Goal: Find contact information: Find contact information

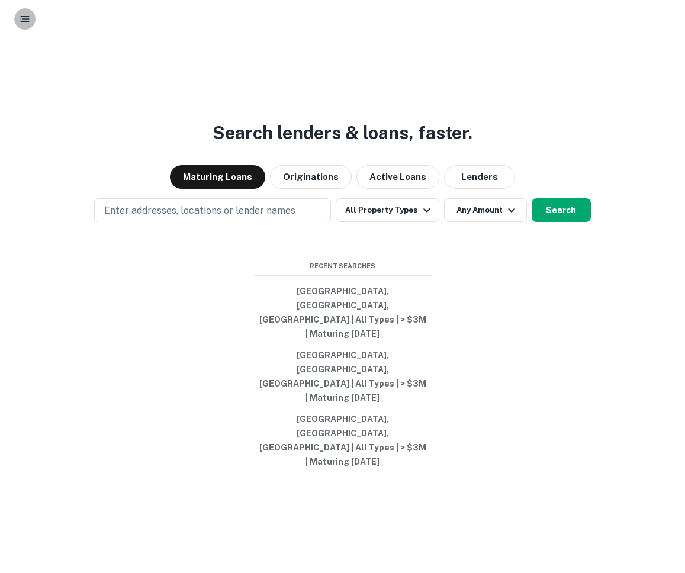
click at [25, 23] on icon "button" at bounding box center [25, 19] width 12 height 12
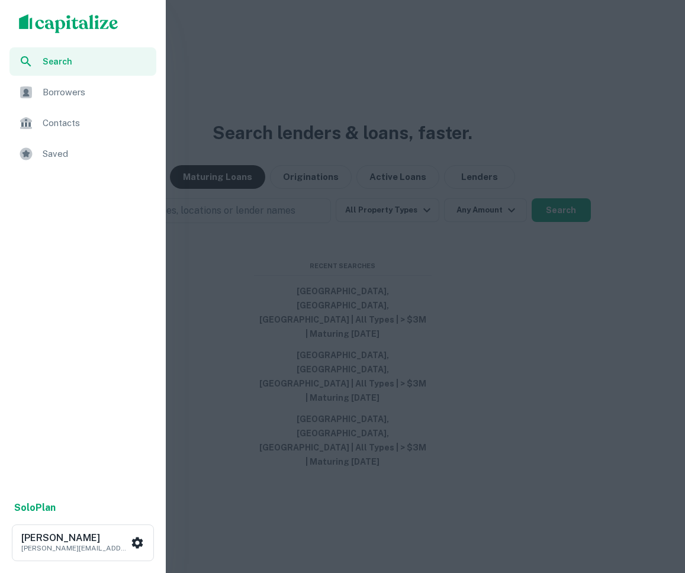
click at [66, 155] on span "Saved" at bounding box center [96, 154] width 107 height 14
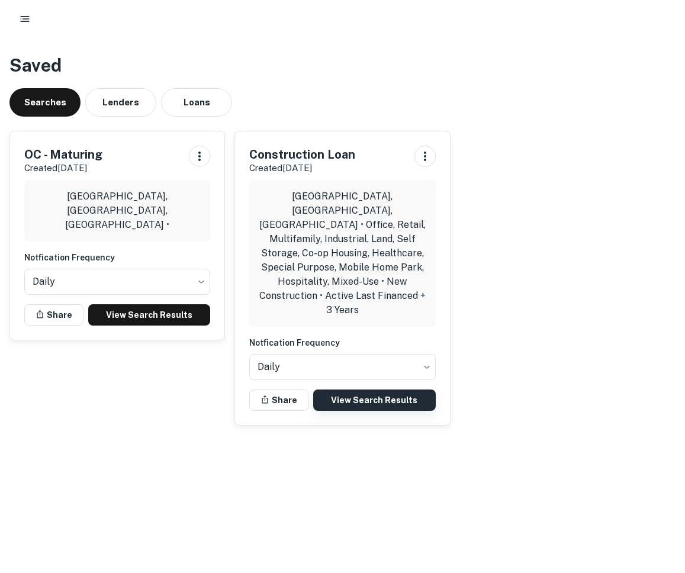
click at [352, 390] on link "View Search Results" at bounding box center [374, 400] width 122 height 21
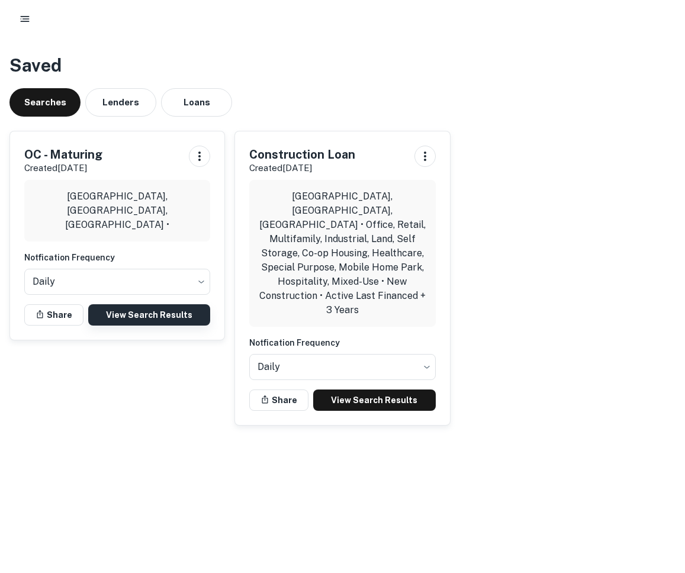
click at [127, 312] on link "View Search Results" at bounding box center [149, 314] width 122 height 21
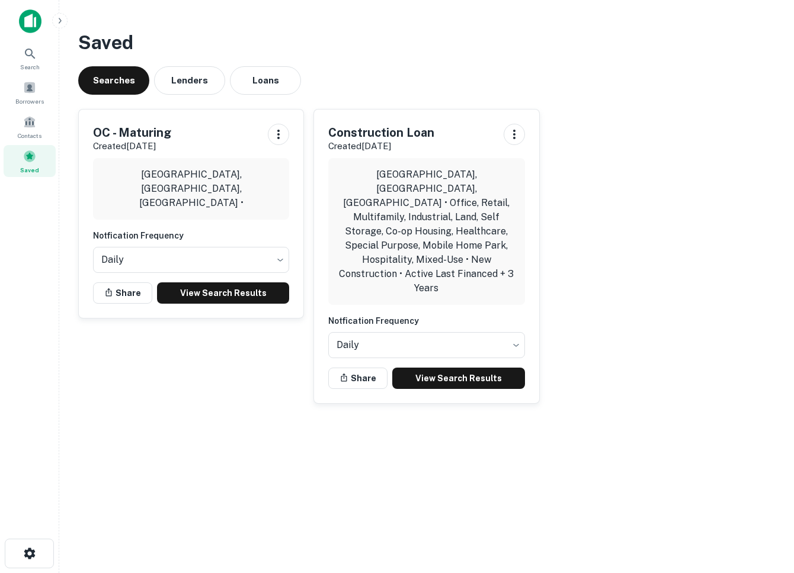
click at [34, 160] on span at bounding box center [29, 156] width 13 height 13
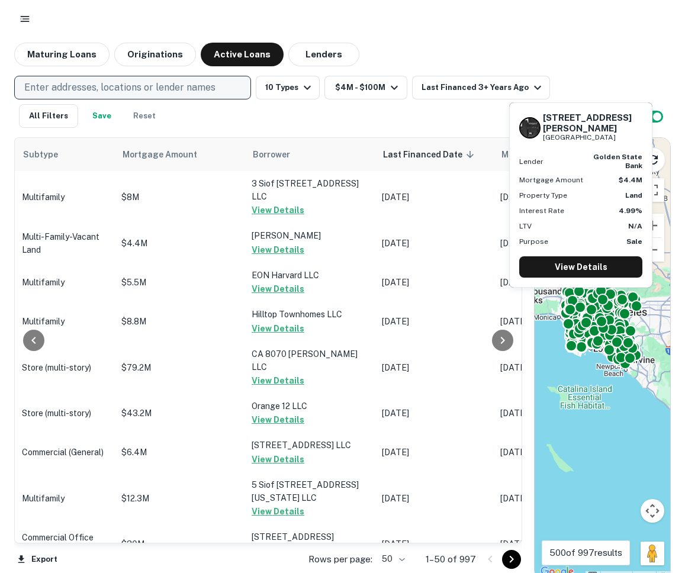
scroll to position [0, 646]
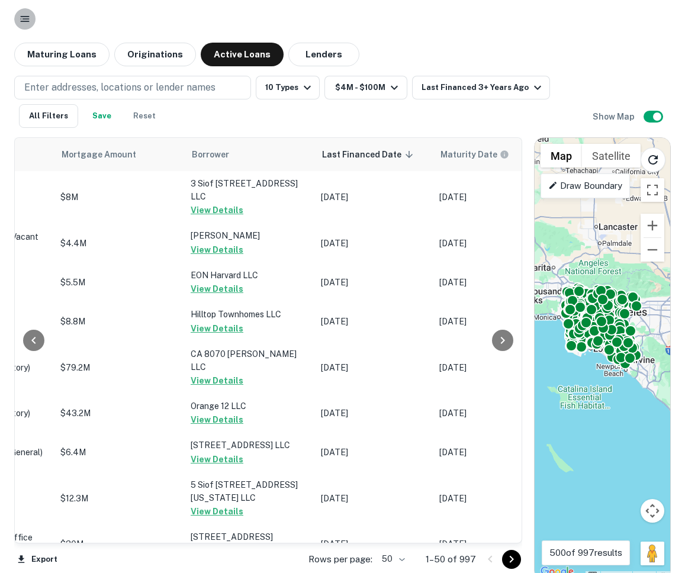
click at [25, 23] on icon "button" at bounding box center [25, 19] width 12 height 12
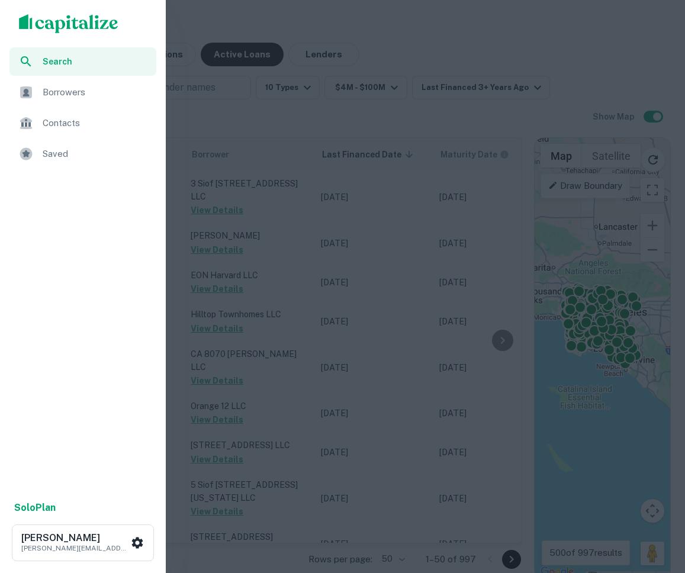
click at [58, 95] on span "Borrowers" at bounding box center [96, 92] width 107 height 14
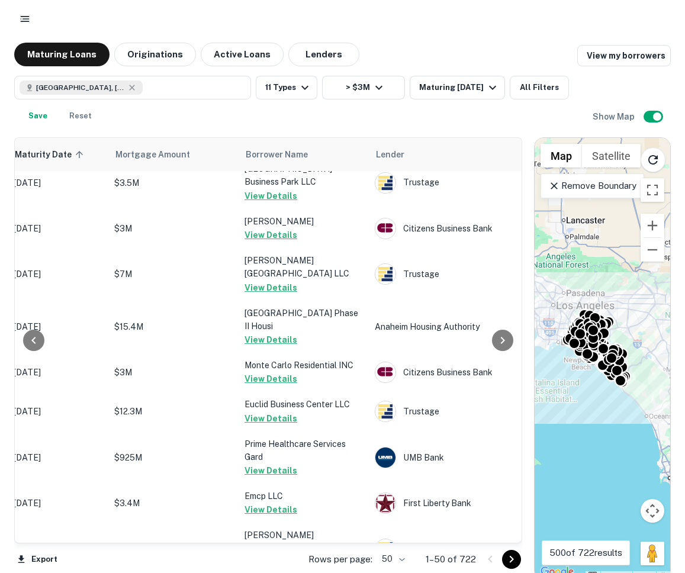
scroll to position [1826, 207]
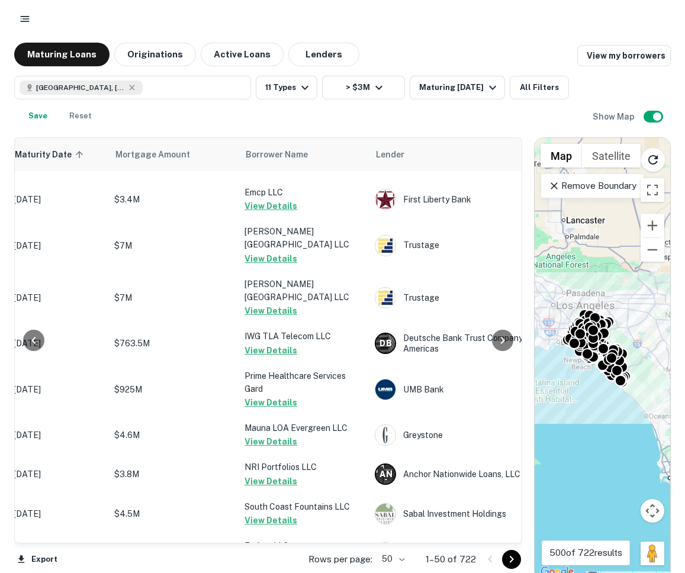
click at [390, 561] on body "Maturing Loans Originations Active Loans Lenders View my borrowers Orange Count…" at bounding box center [342, 286] width 685 height 573
click at [404, 550] on li "100" at bounding box center [394, 548] width 34 height 21
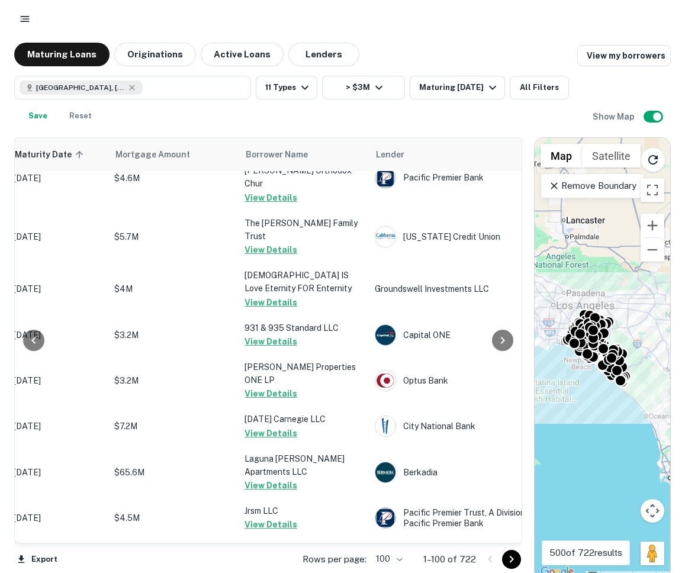
scroll to position [7, 0]
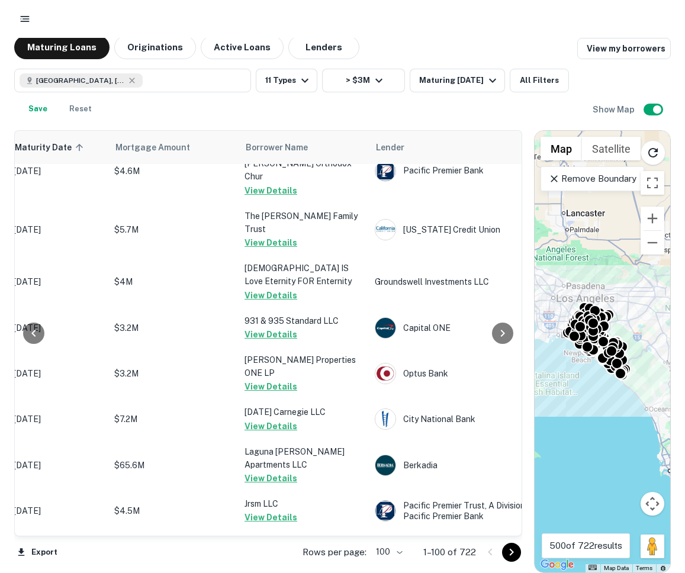
click at [515, 557] on icon "Go to next page" at bounding box center [512, 552] width 14 height 14
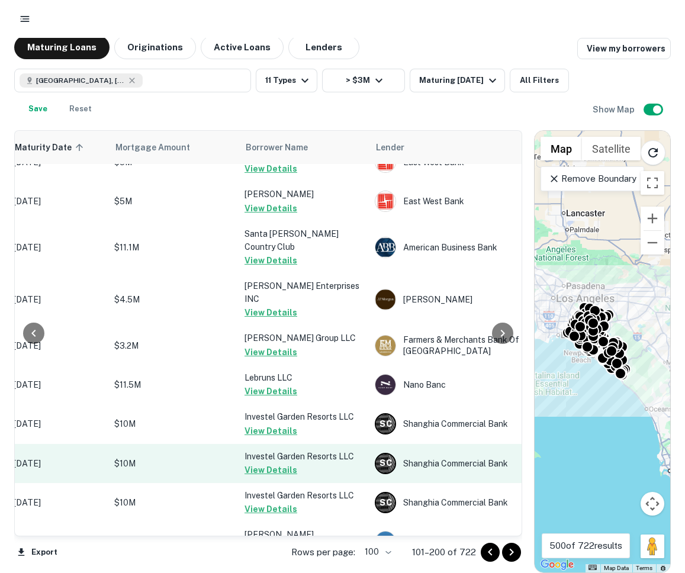
scroll to position [3810, 207]
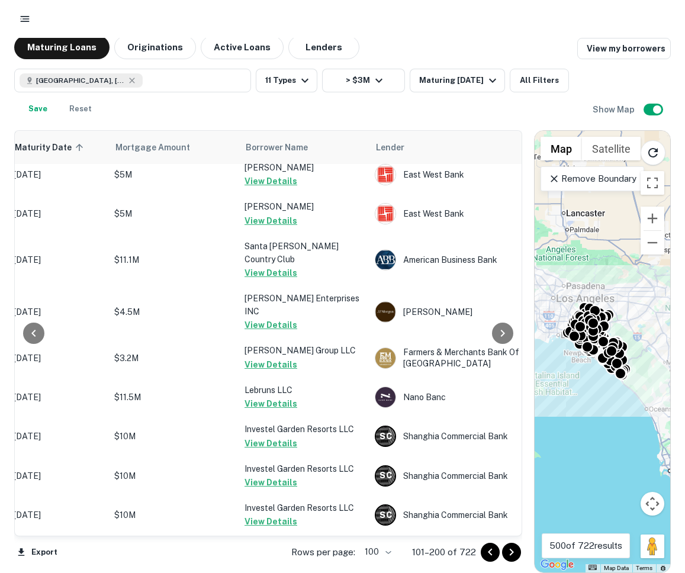
click at [512, 550] on icon "Go to next page" at bounding box center [512, 552] width 14 height 14
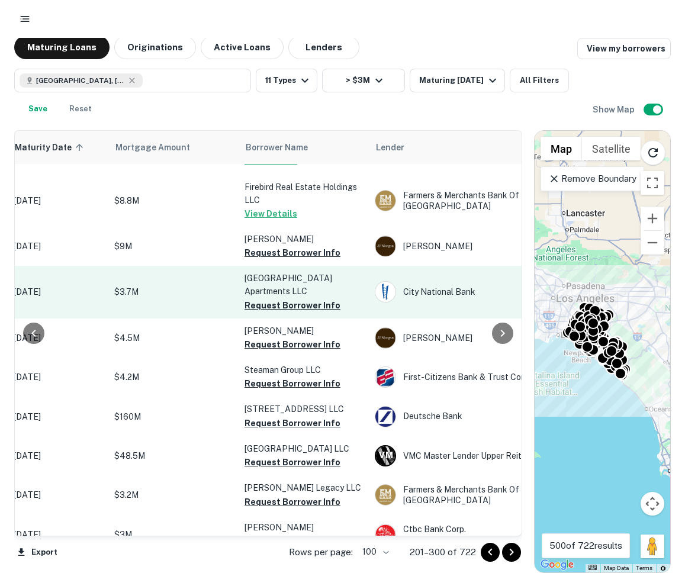
scroll to position [983, 207]
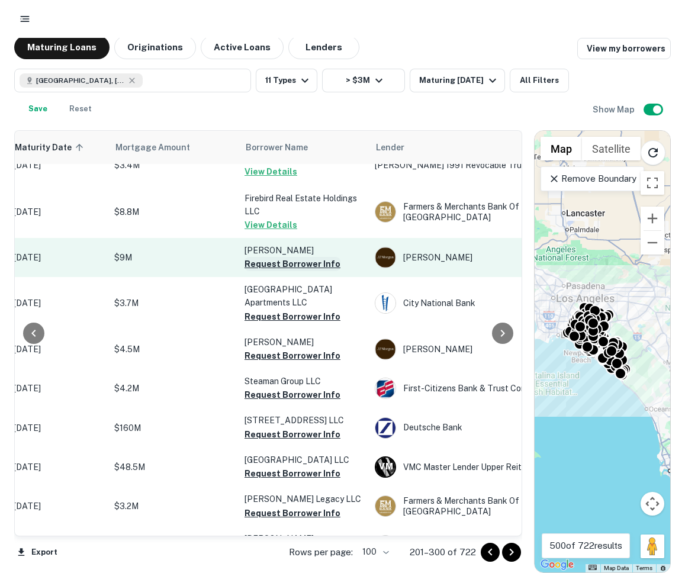
click at [273, 261] on button "Request Borrower Info" at bounding box center [293, 264] width 96 height 14
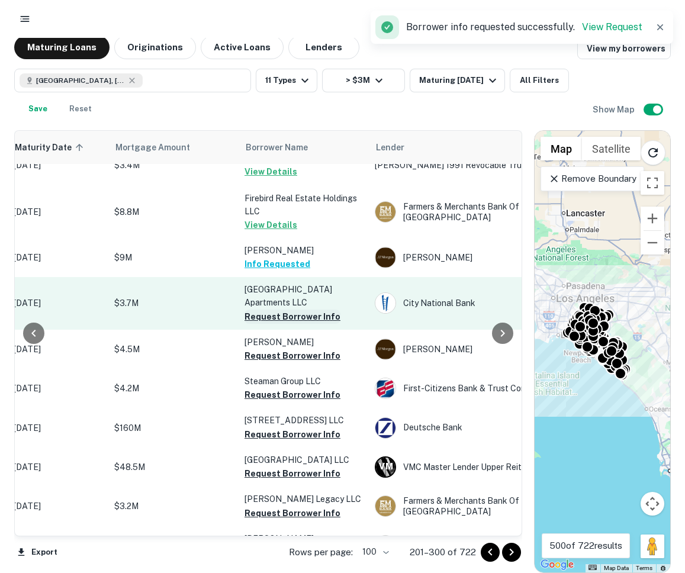
click at [275, 313] on button "Request Borrower Info" at bounding box center [293, 317] width 96 height 14
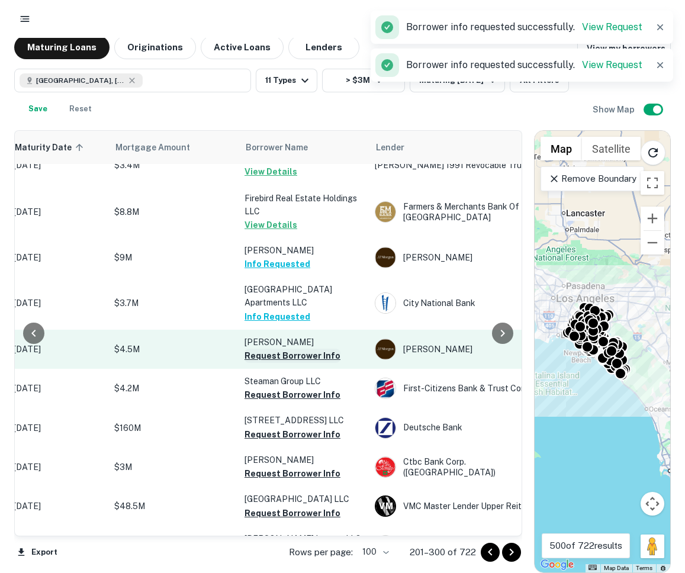
click at [274, 353] on button "Request Borrower Info" at bounding box center [293, 356] width 96 height 14
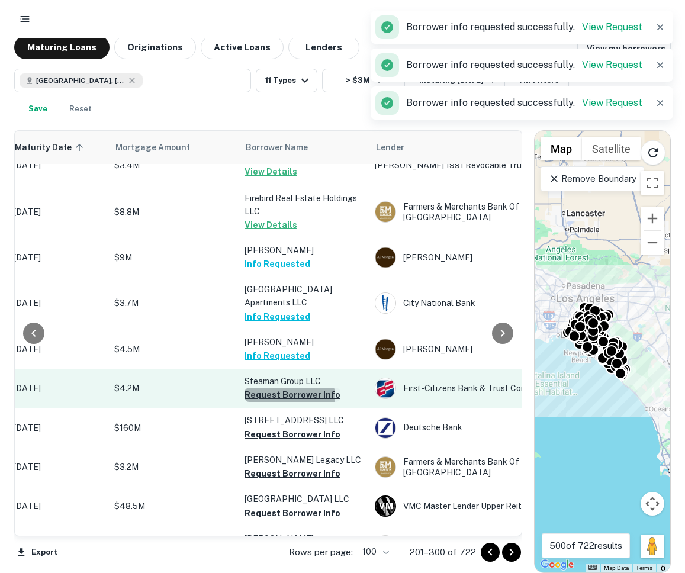
click at [276, 393] on button "Request Borrower Info" at bounding box center [293, 395] width 96 height 14
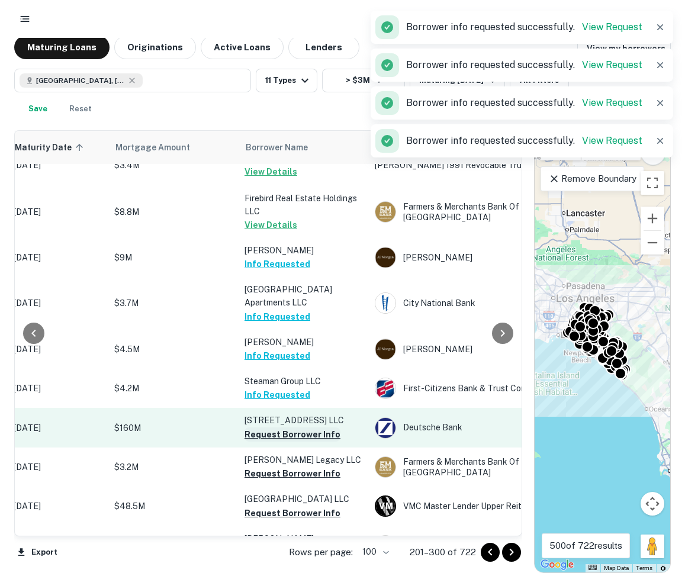
click at [280, 430] on button "Request Borrower Info" at bounding box center [293, 435] width 96 height 14
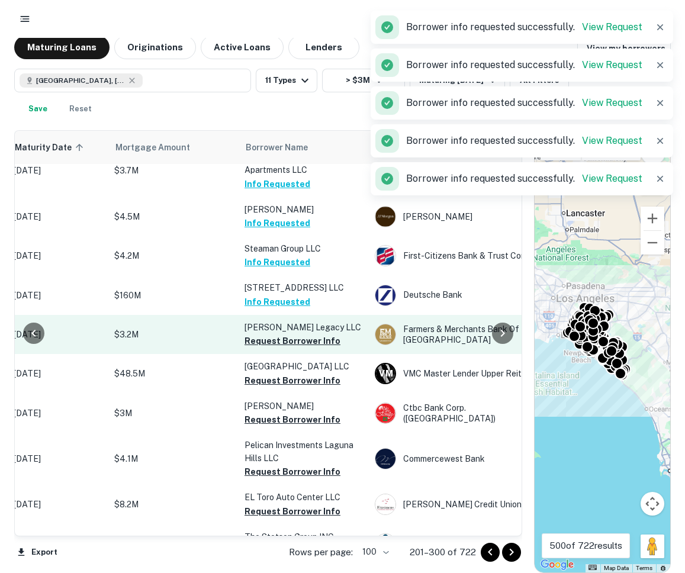
scroll to position [1124, 207]
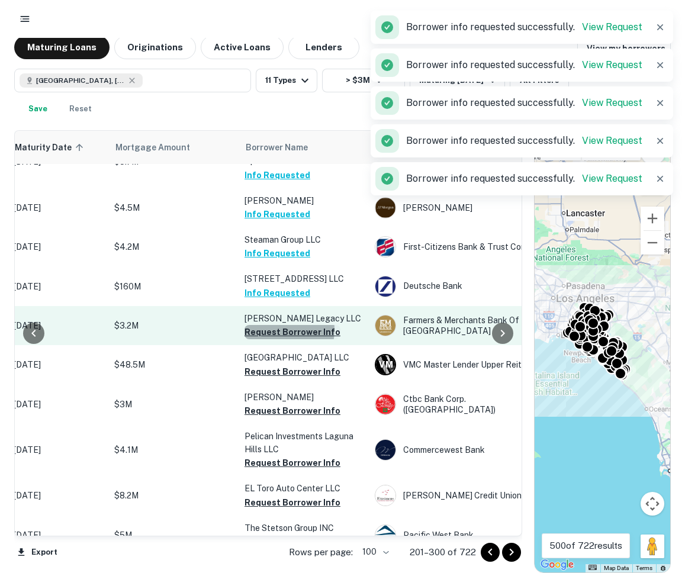
click at [268, 325] on button "Request Borrower Info" at bounding box center [293, 332] width 96 height 14
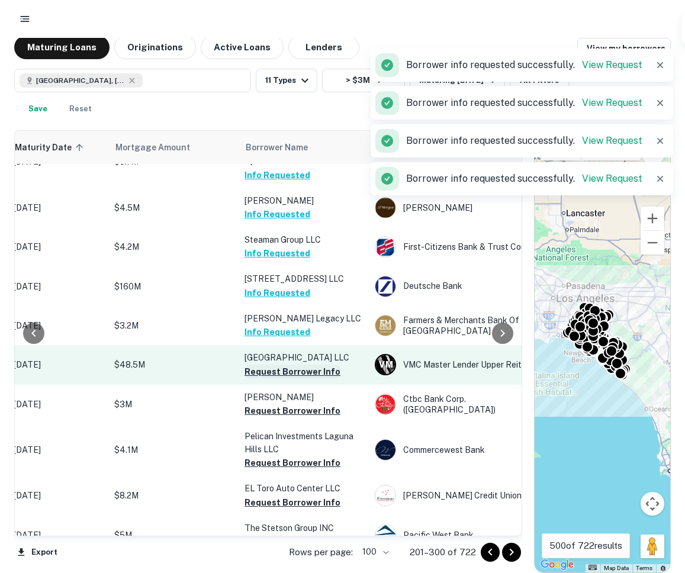
click at [272, 371] on button "Request Borrower Info" at bounding box center [293, 372] width 96 height 14
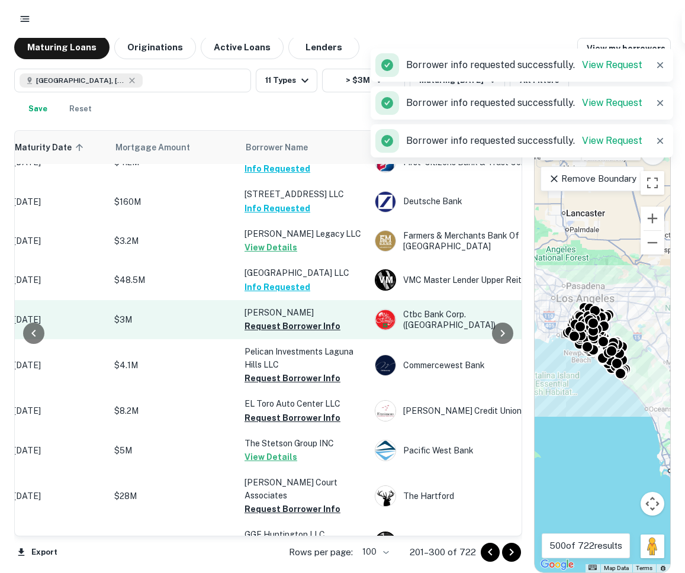
scroll to position [1237, 207]
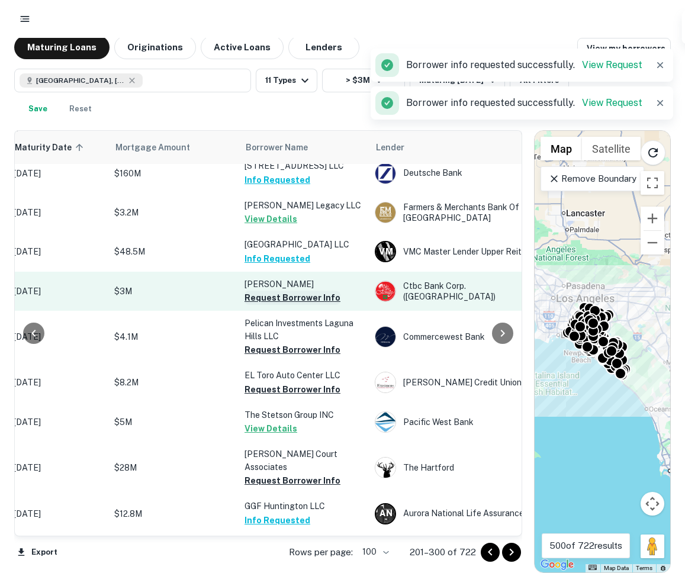
click at [274, 293] on button "Request Borrower Info" at bounding box center [293, 298] width 96 height 14
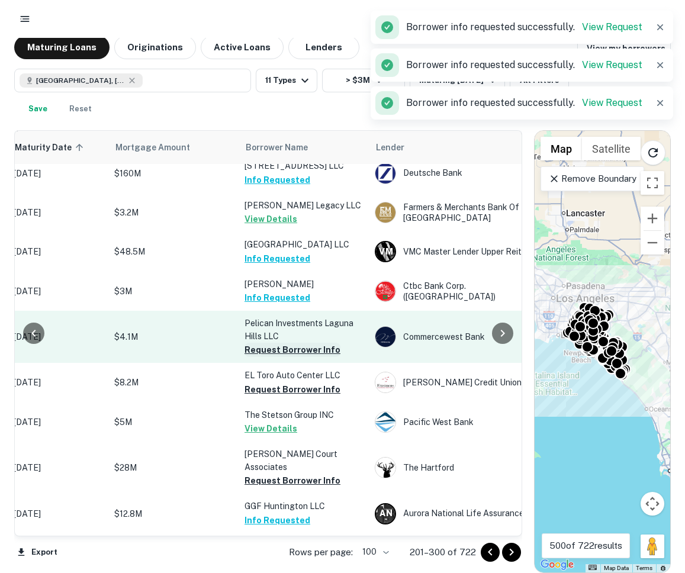
click at [274, 346] on button "Request Borrower Info" at bounding box center [293, 350] width 96 height 14
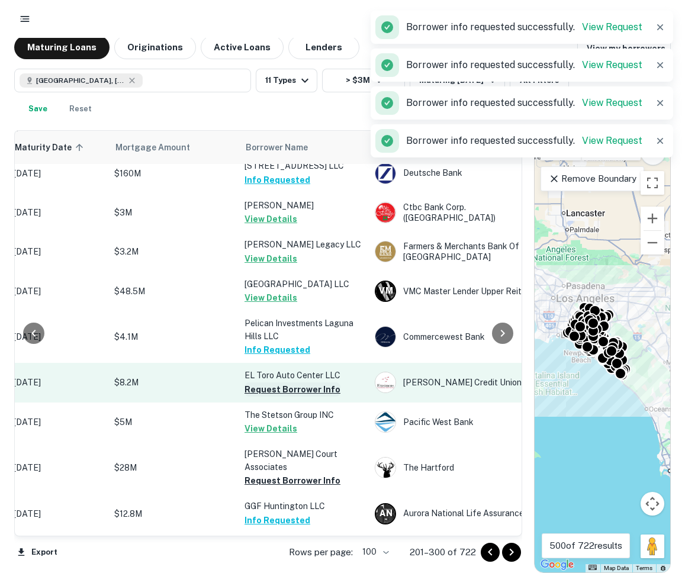
click at [272, 384] on button "Request Borrower Info" at bounding box center [293, 390] width 96 height 14
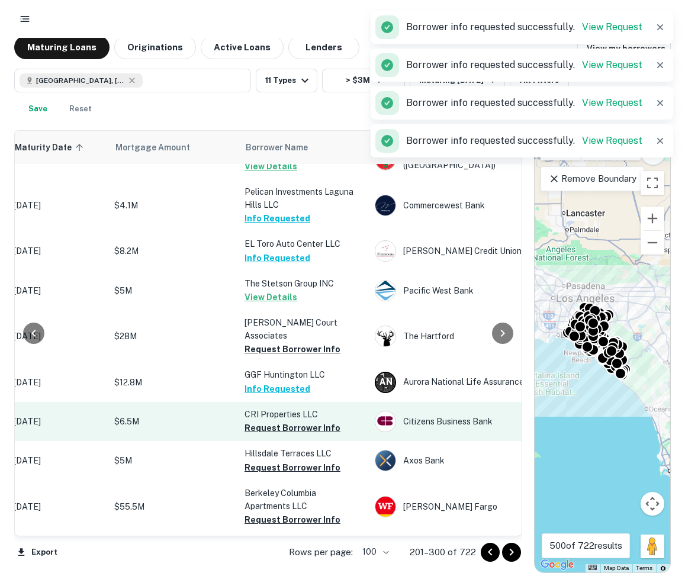
scroll to position [1386, 207]
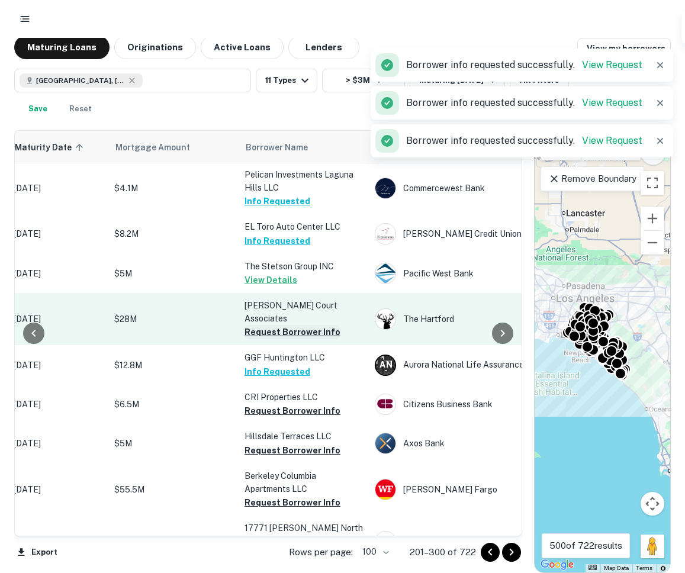
click at [261, 325] on button "Request Borrower Info" at bounding box center [293, 332] width 96 height 14
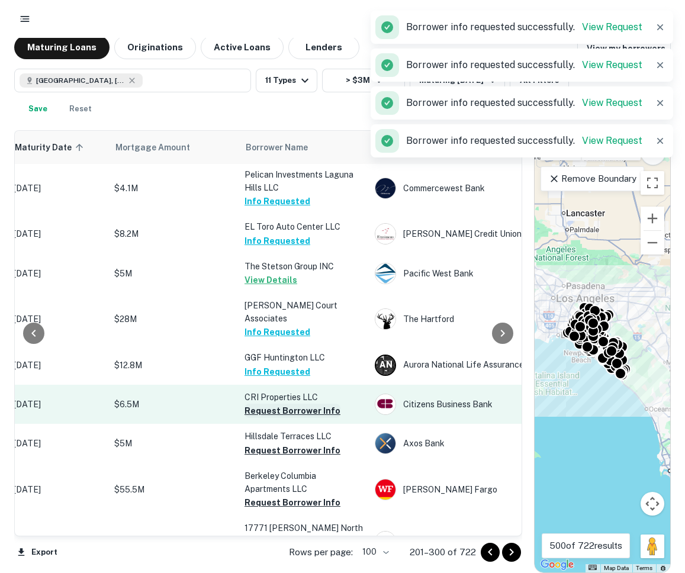
click at [265, 404] on button "Request Borrower Info" at bounding box center [293, 411] width 96 height 14
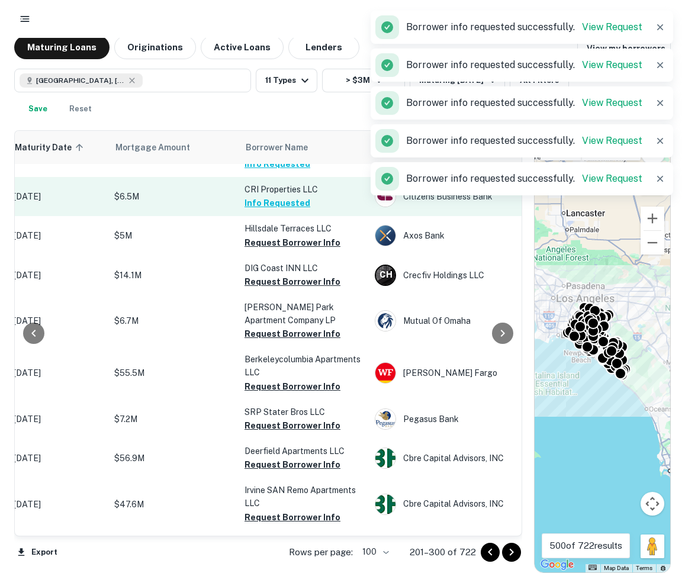
scroll to position [1601, 207]
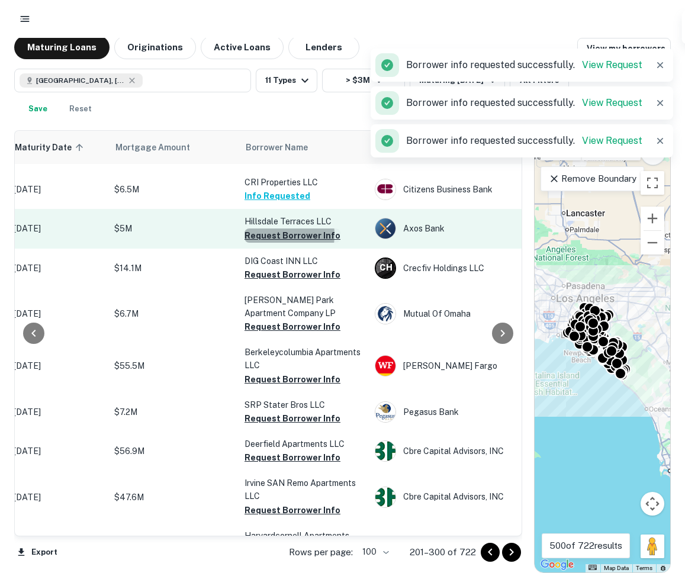
click at [260, 235] on button "Request Borrower Info" at bounding box center [293, 236] width 96 height 14
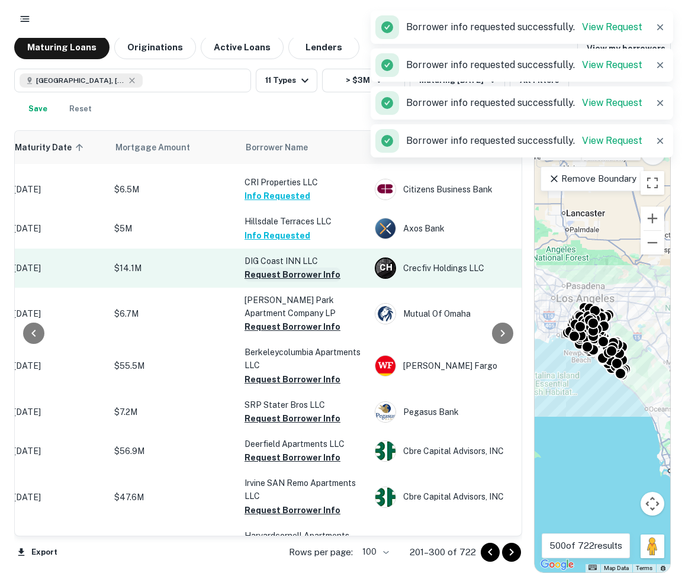
click at [263, 282] on button "Request Borrower Info" at bounding box center [293, 275] width 96 height 14
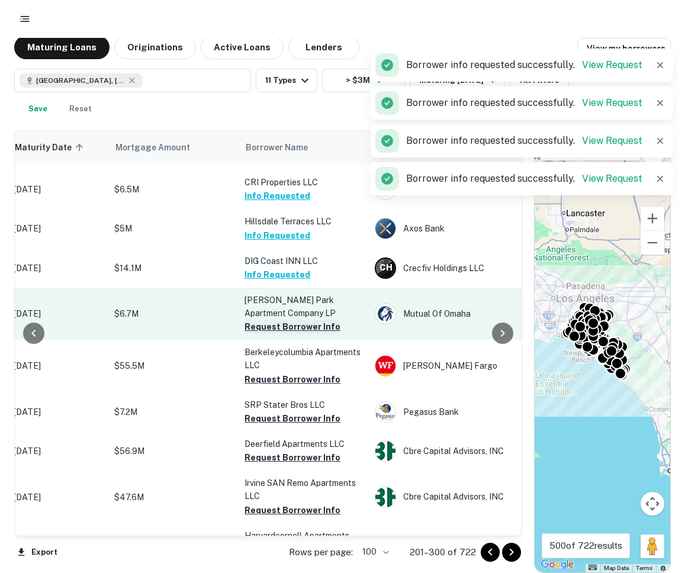
click at [271, 334] on button "Request Borrower Info" at bounding box center [293, 327] width 96 height 14
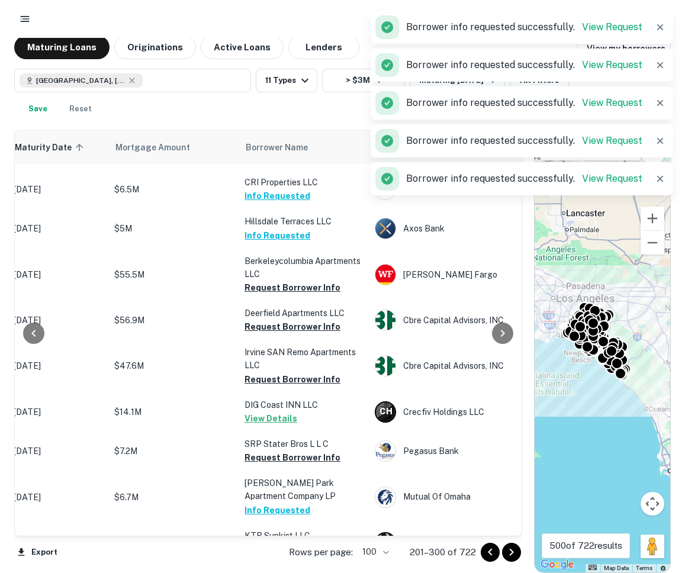
click at [275, 387] on button "Request Borrower Info" at bounding box center [293, 380] width 96 height 14
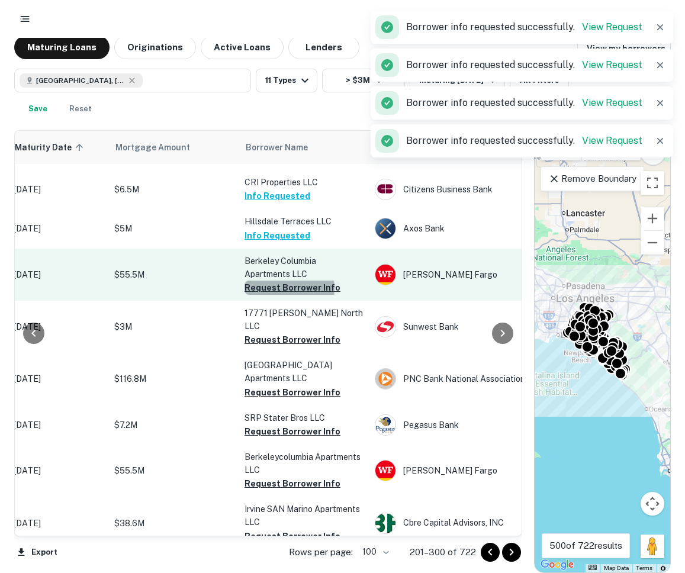
click at [277, 291] on button "Request Borrower Info" at bounding box center [293, 288] width 96 height 14
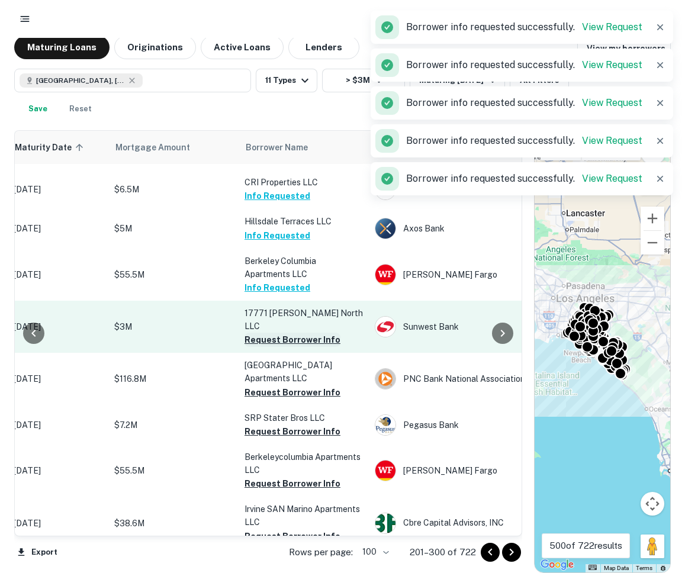
click at [278, 333] on button "Request Borrower Info" at bounding box center [293, 340] width 96 height 14
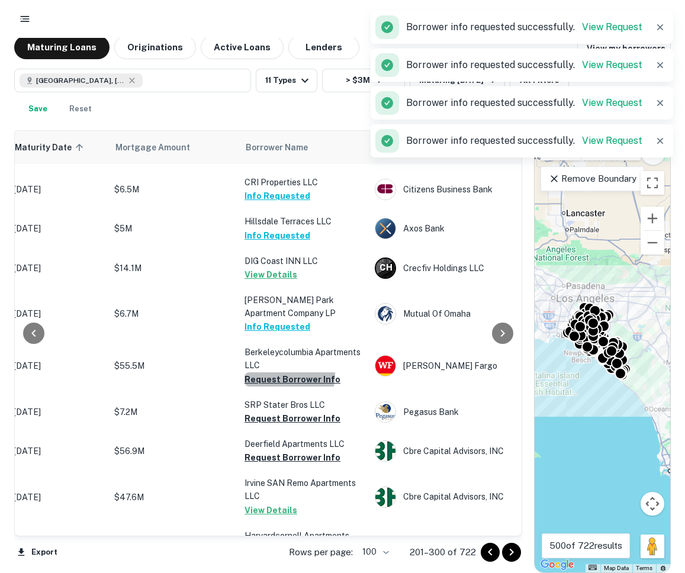
click at [277, 386] on button "Request Borrower Info" at bounding box center [293, 380] width 96 height 14
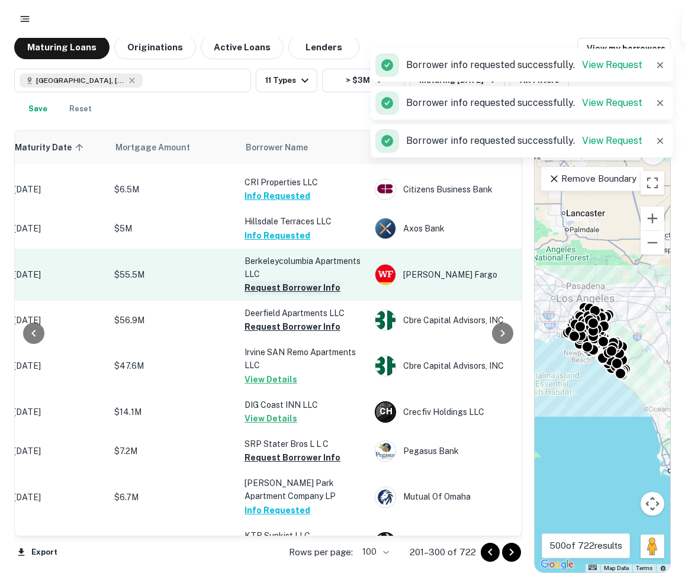
click at [275, 291] on button "Request Borrower Info" at bounding box center [293, 288] width 96 height 14
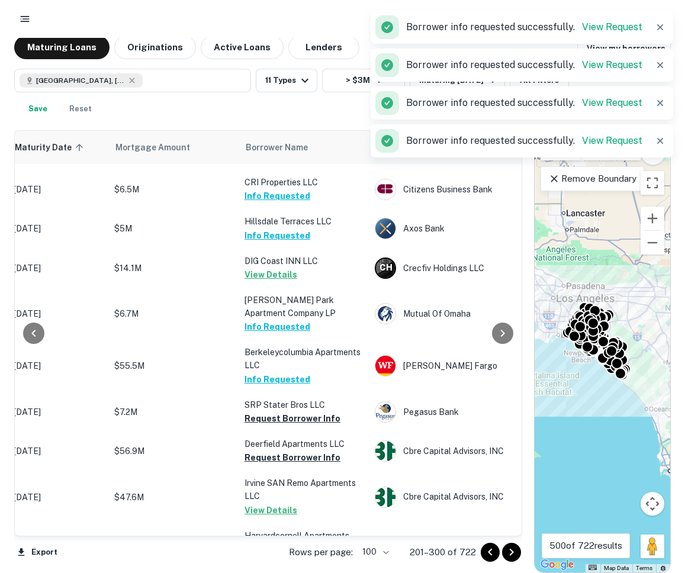
click at [278, 332] on button "Info Requested" at bounding box center [278, 327] width 66 height 14
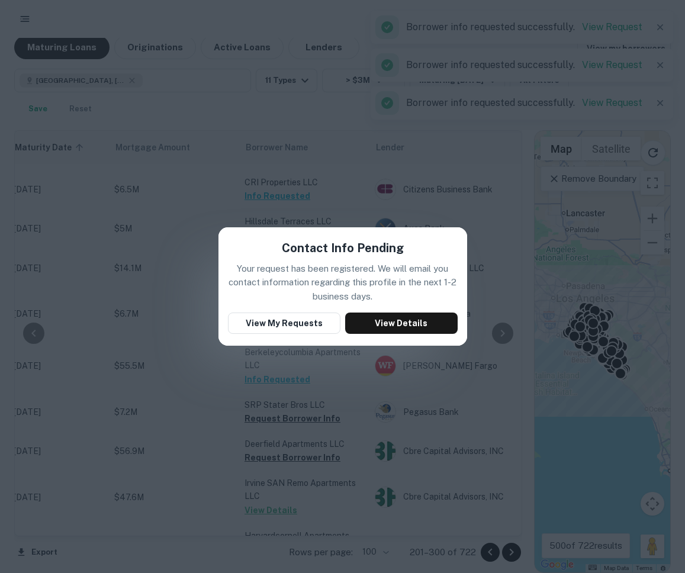
click at [347, 175] on div "Contact Info Pending Your request has been registered. We will email you contac…" at bounding box center [342, 286] width 685 height 573
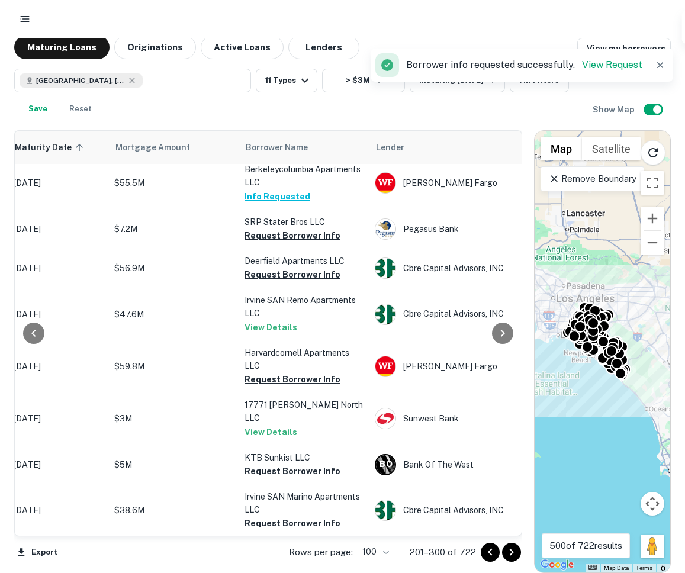
scroll to position [1799, 207]
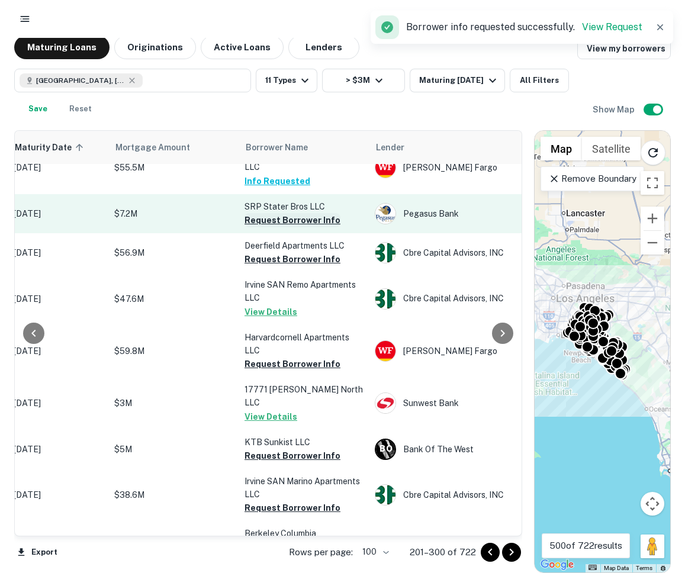
click at [271, 227] on button "Request Borrower Info" at bounding box center [293, 220] width 96 height 14
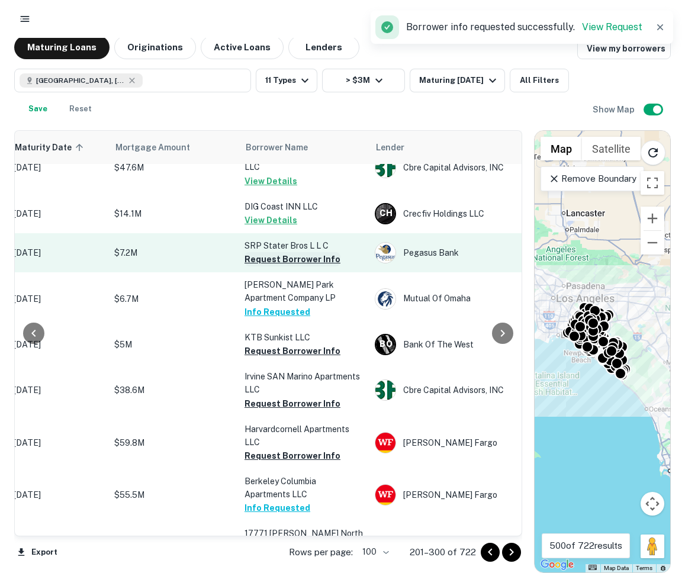
click at [274, 267] on button "Request Borrower Info" at bounding box center [293, 259] width 96 height 14
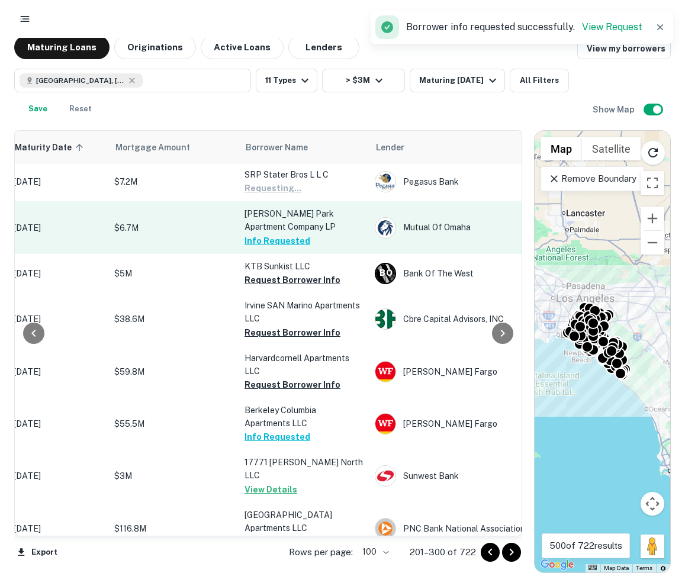
scroll to position [1871, 207]
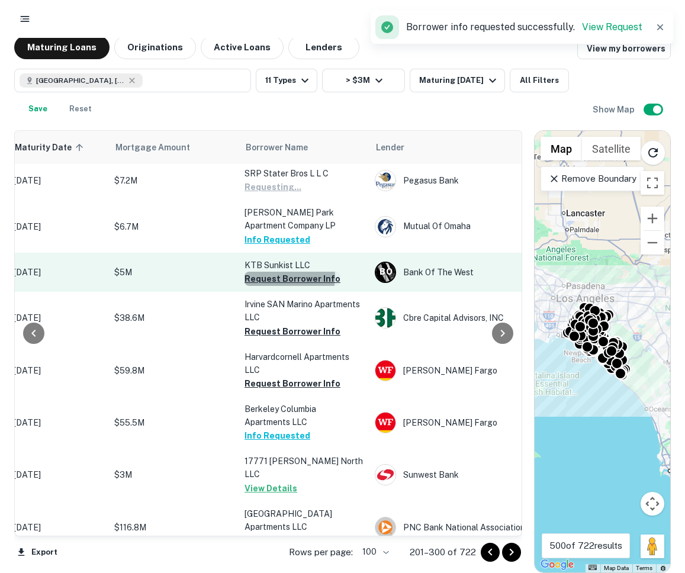
click at [278, 286] on button "Request Borrower Info" at bounding box center [293, 279] width 96 height 14
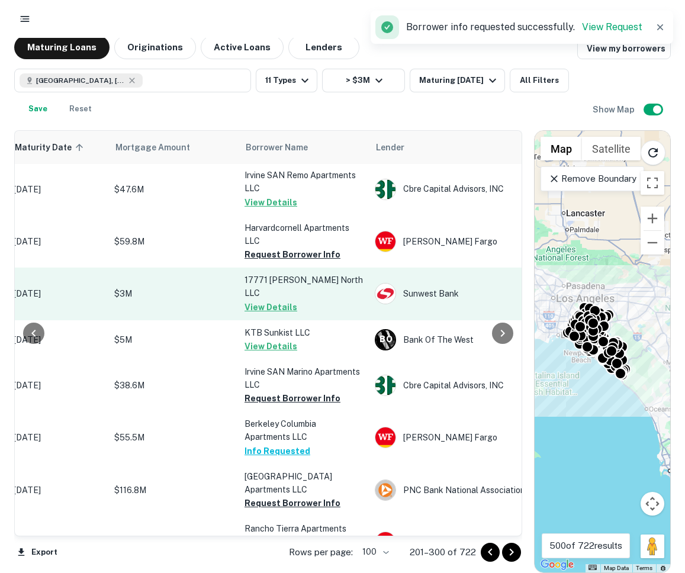
scroll to position [1917, 207]
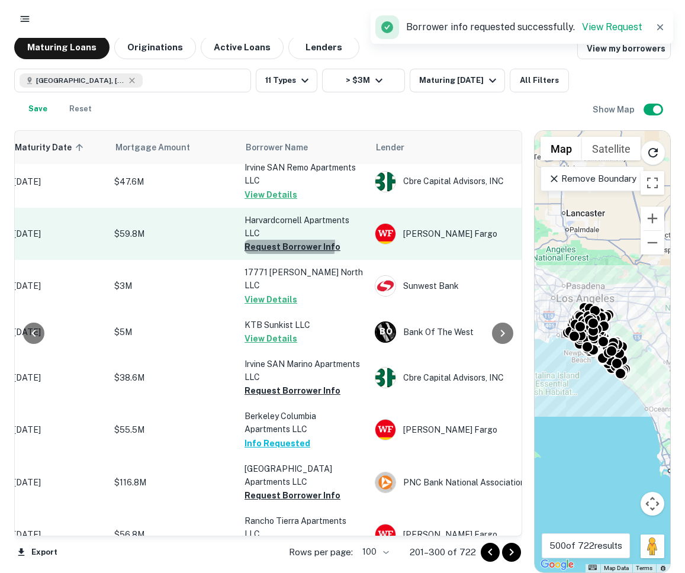
click at [268, 254] on button "Request Borrower Info" at bounding box center [293, 247] width 96 height 14
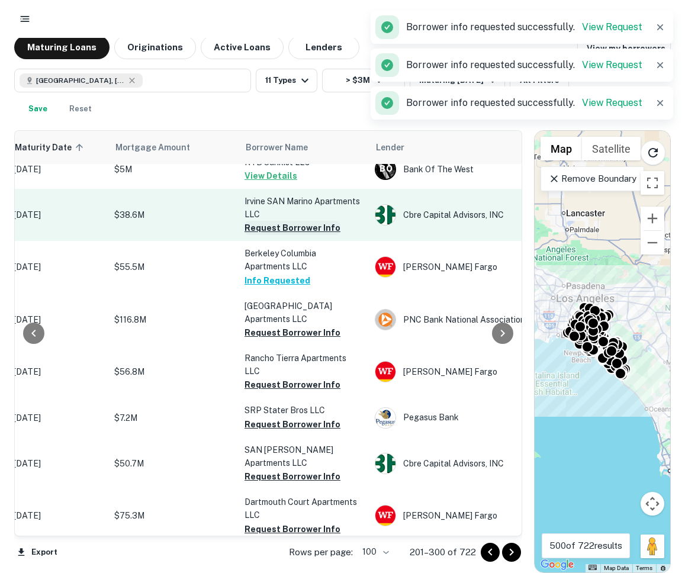
scroll to position [2088, 207]
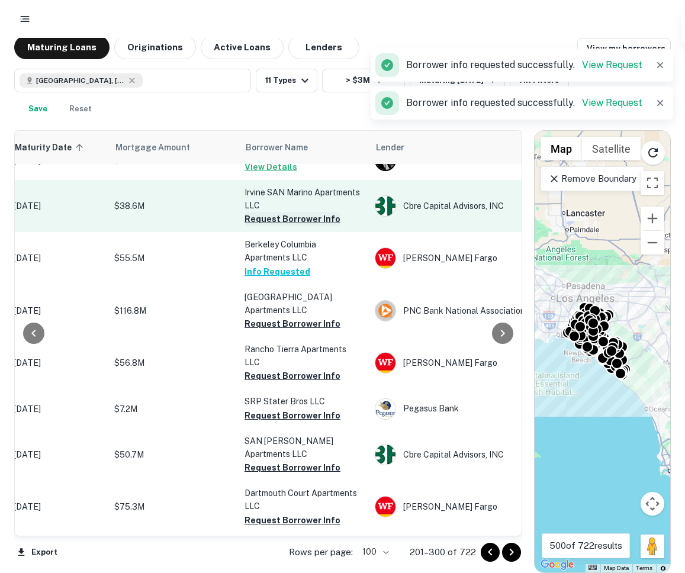
click at [268, 216] on button "Request Borrower Info" at bounding box center [293, 219] width 96 height 14
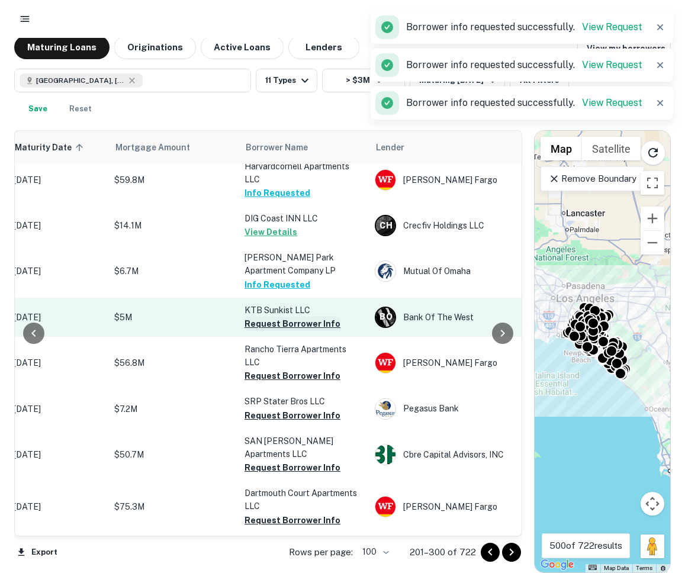
click at [272, 321] on button "Request Borrower Info" at bounding box center [293, 324] width 96 height 14
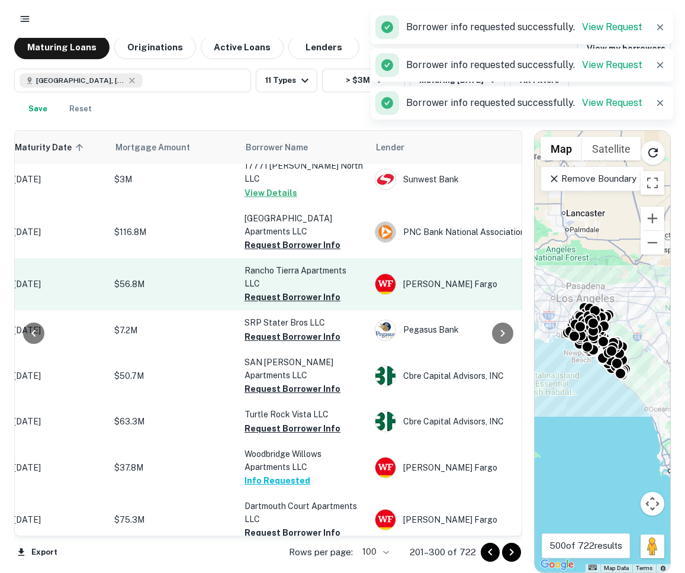
scroll to position [2172, 207]
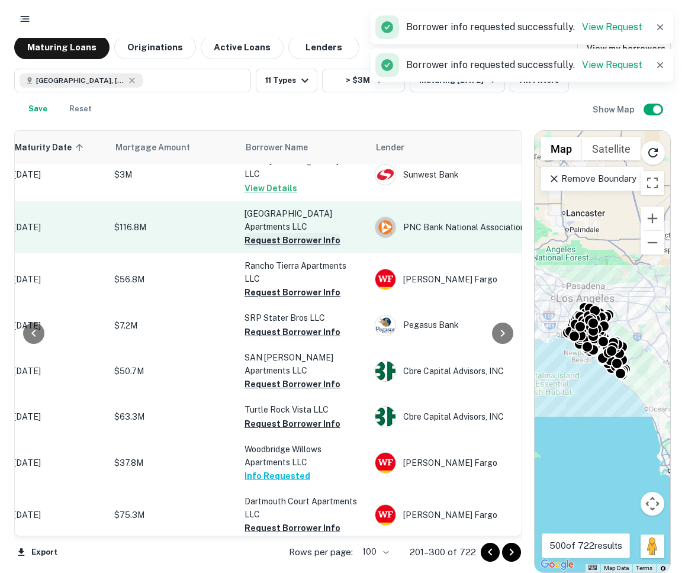
click at [271, 235] on button "Request Borrower Info" at bounding box center [293, 240] width 96 height 14
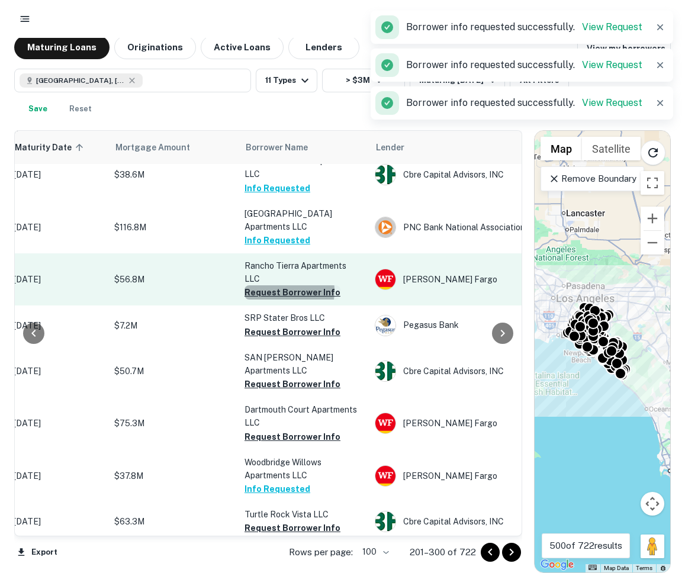
click at [277, 285] on button "Request Borrower Info" at bounding box center [293, 292] width 96 height 14
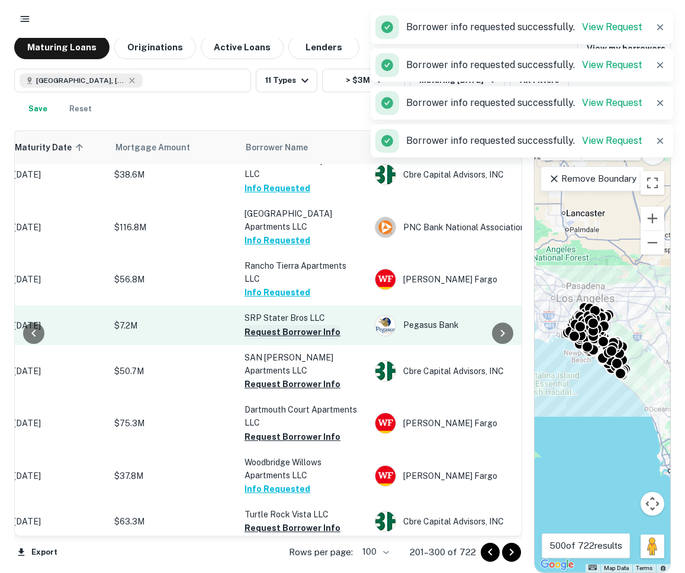
click at [281, 325] on button "Request Borrower Info" at bounding box center [293, 332] width 96 height 14
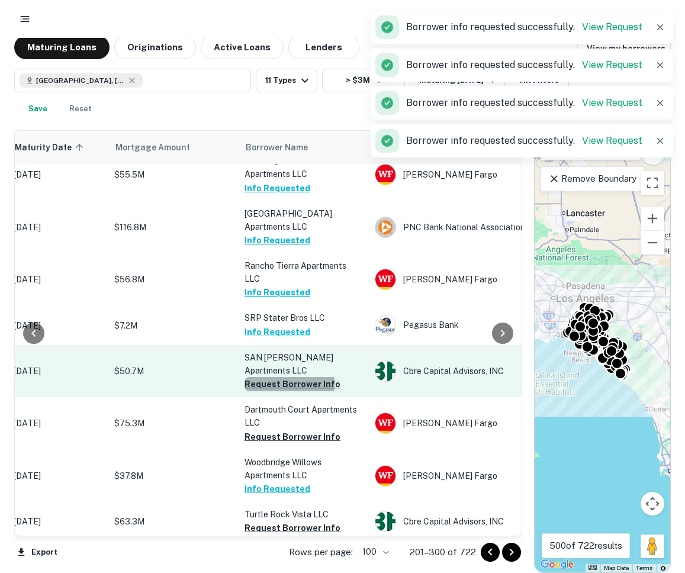
click at [278, 377] on button "Request Borrower Info" at bounding box center [293, 384] width 96 height 14
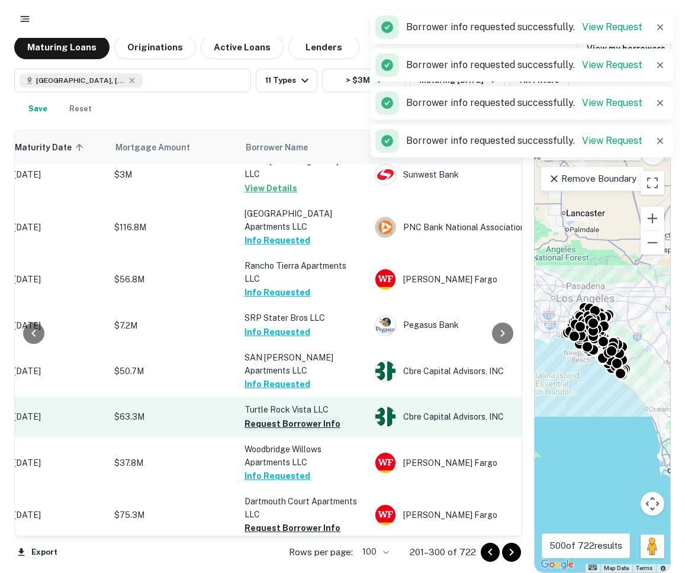
click at [281, 417] on button "Request Borrower Info" at bounding box center [293, 424] width 96 height 14
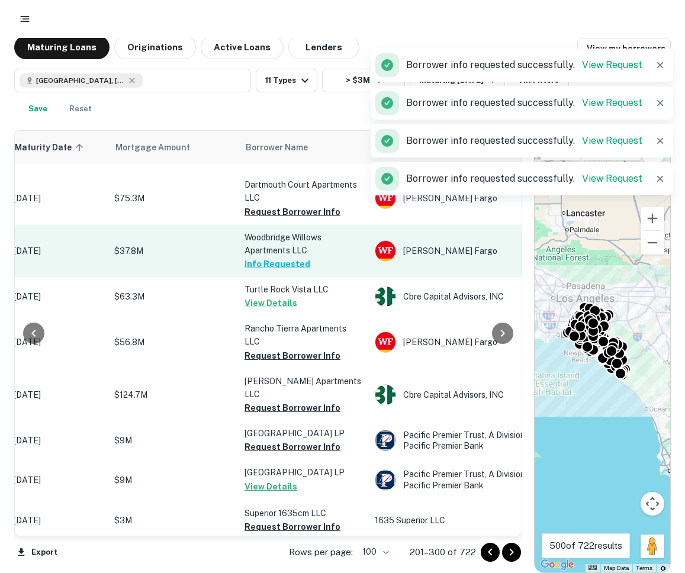
scroll to position [2401, 207]
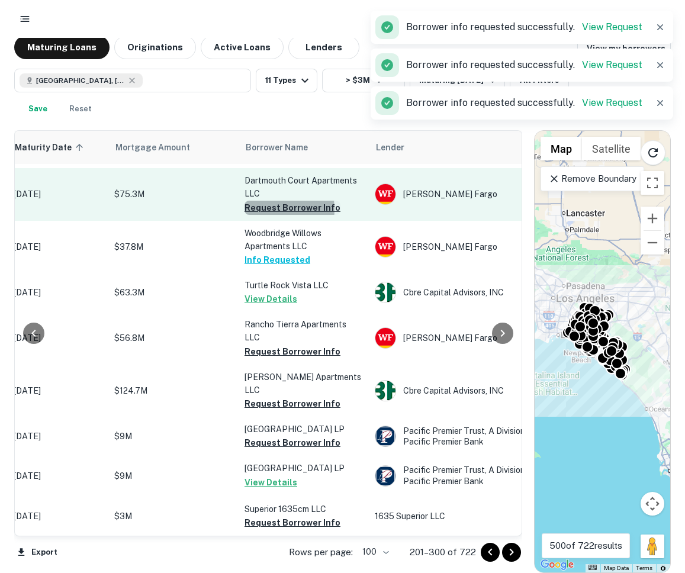
click at [274, 201] on button "Request Borrower Info" at bounding box center [293, 208] width 96 height 14
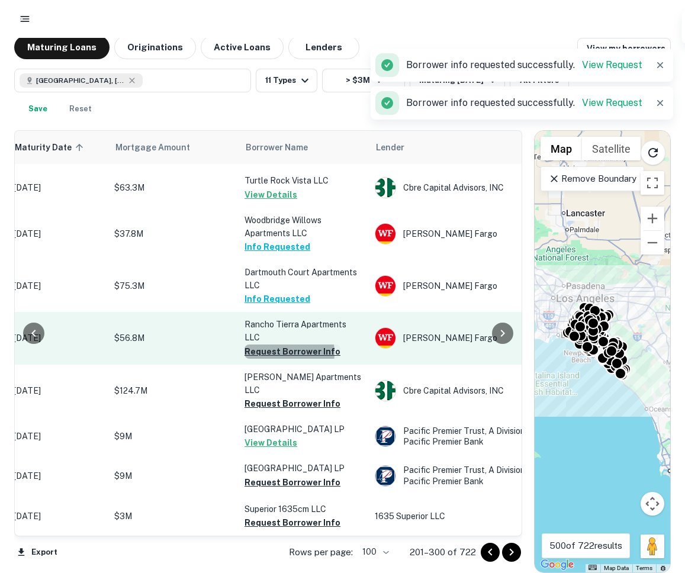
click at [271, 345] on button "Request Borrower Info" at bounding box center [293, 352] width 96 height 14
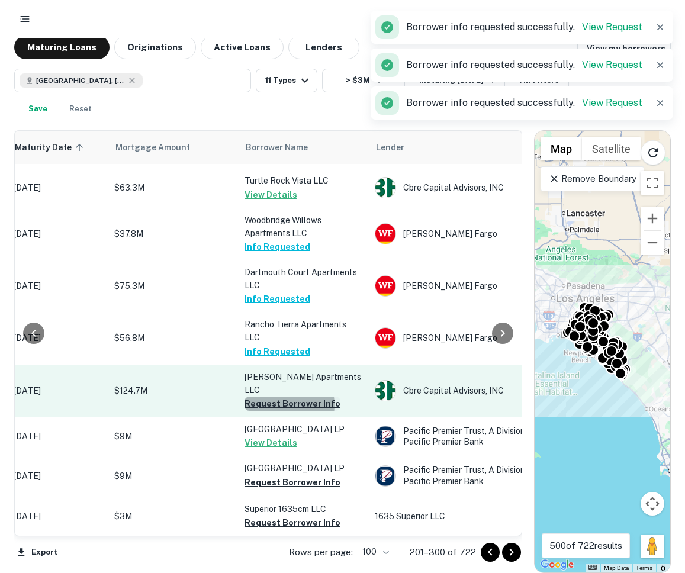
click at [274, 397] on button "Request Borrower Info" at bounding box center [293, 404] width 96 height 14
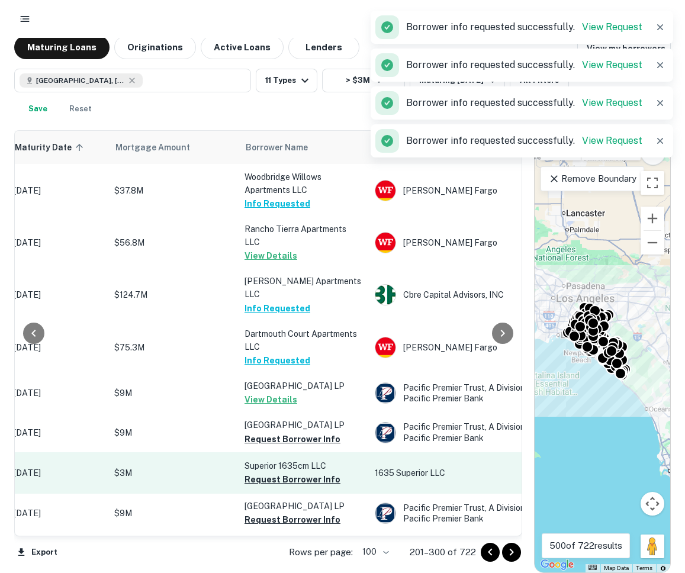
scroll to position [2525, 207]
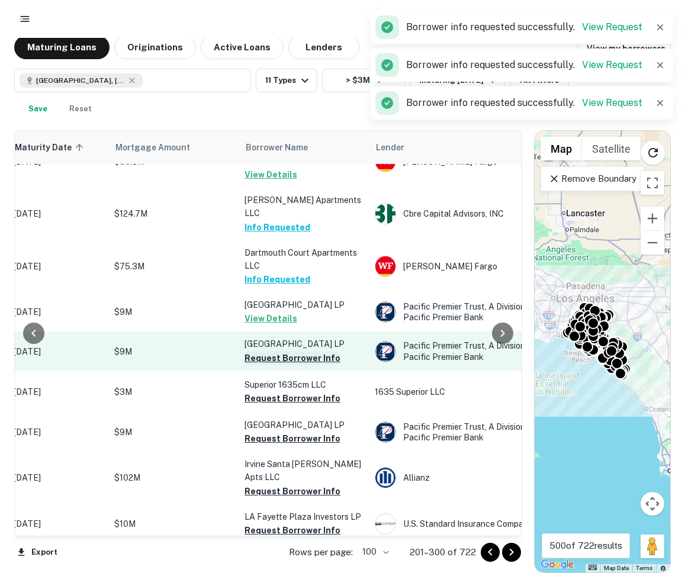
click at [270, 351] on button "Request Borrower Info" at bounding box center [293, 358] width 96 height 14
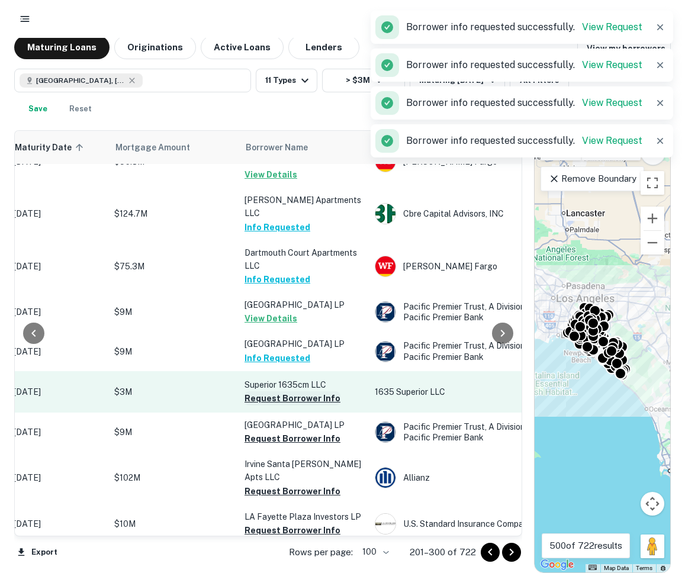
click at [271, 391] on button "Request Borrower Info" at bounding box center [293, 398] width 96 height 14
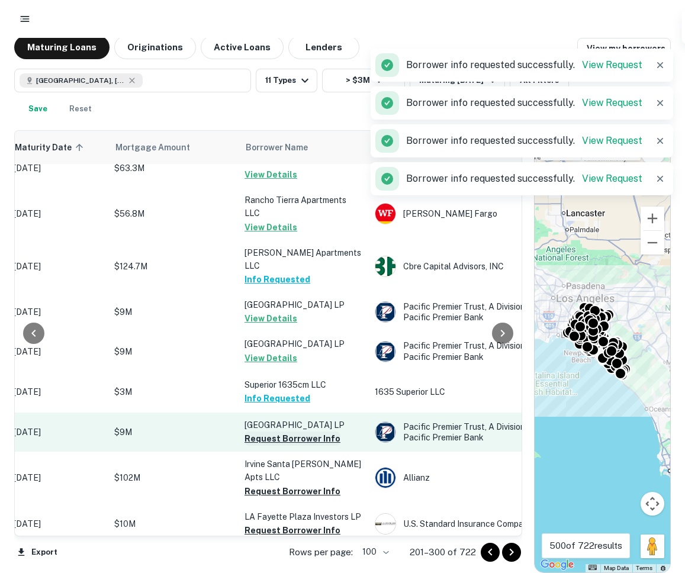
click at [278, 432] on button "Request Borrower Info" at bounding box center [293, 439] width 96 height 14
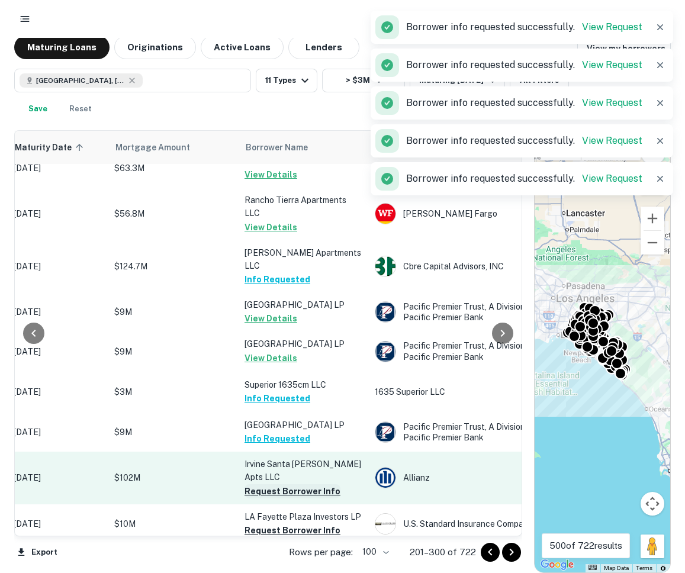
click at [281, 484] on button "Request Borrower Info" at bounding box center [293, 491] width 96 height 14
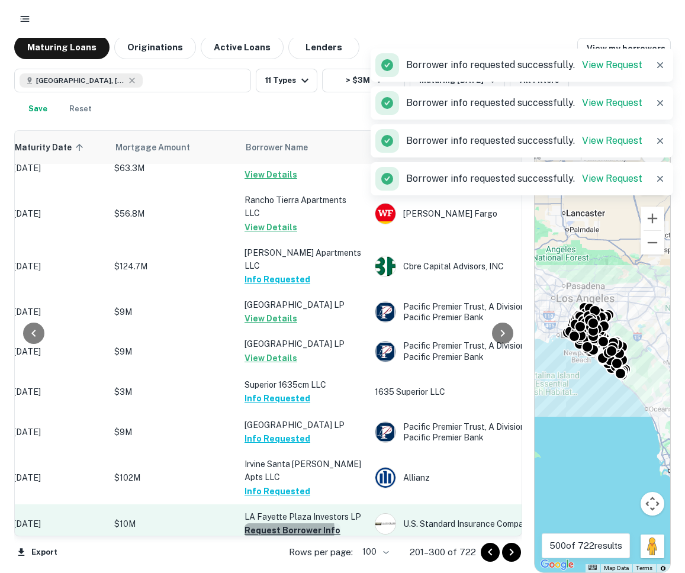
click at [283, 524] on button "Request Borrower Info" at bounding box center [293, 531] width 96 height 14
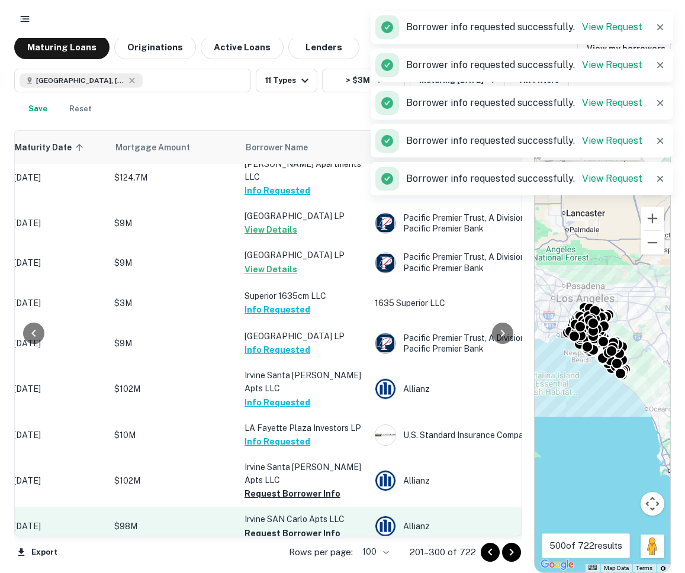
scroll to position [2659, 207]
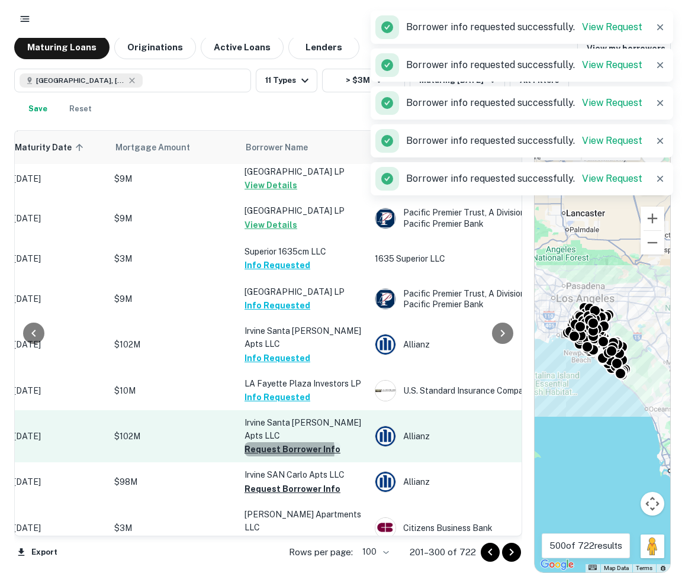
click at [274, 442] on button "Request Borrower Info" at bounding box center [293, 449] width 96 height 14
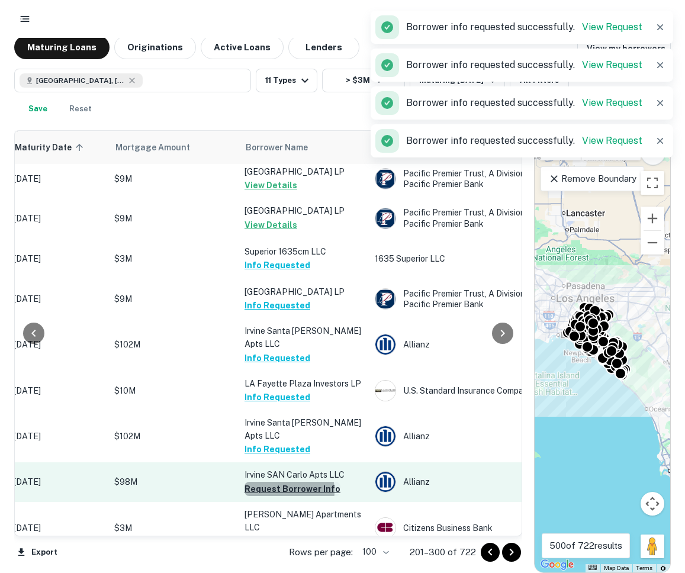
click at [274, 482] on button "Request Borrower Info" at bounding box center [293, 489] width 96 height 14
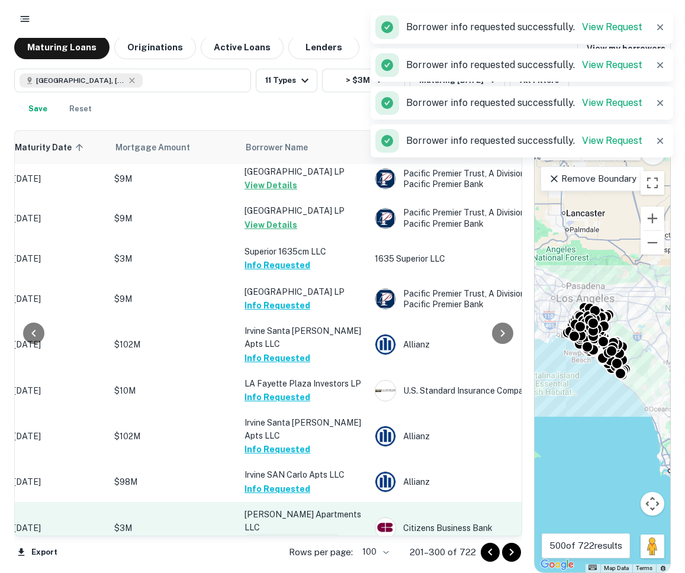
click at [272, 534] on button "Request Borrower Info" at bounding box center [293, 541] width 96 height 14
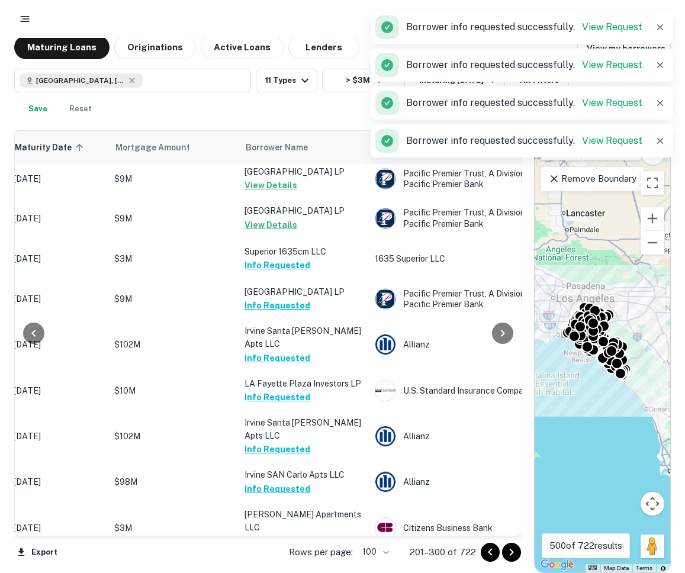
click at [269, 573] on button "Request Borrower Info" at bounding box center [293, 580] width 96 height 14
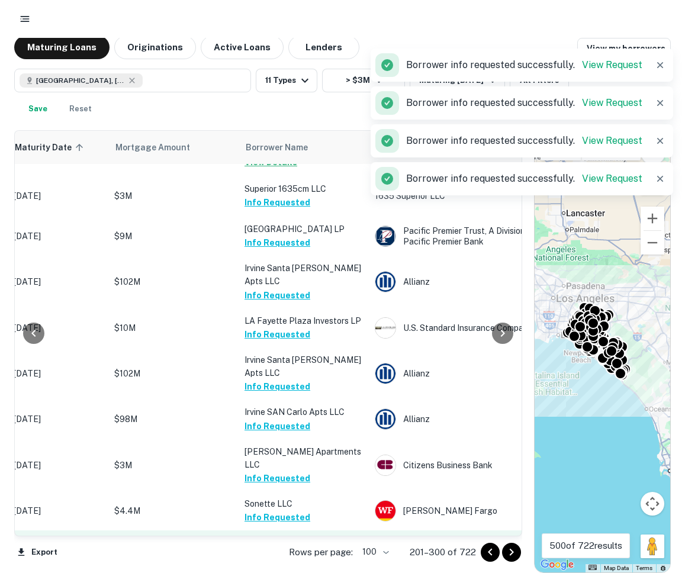
scroll to position [2775, 207]
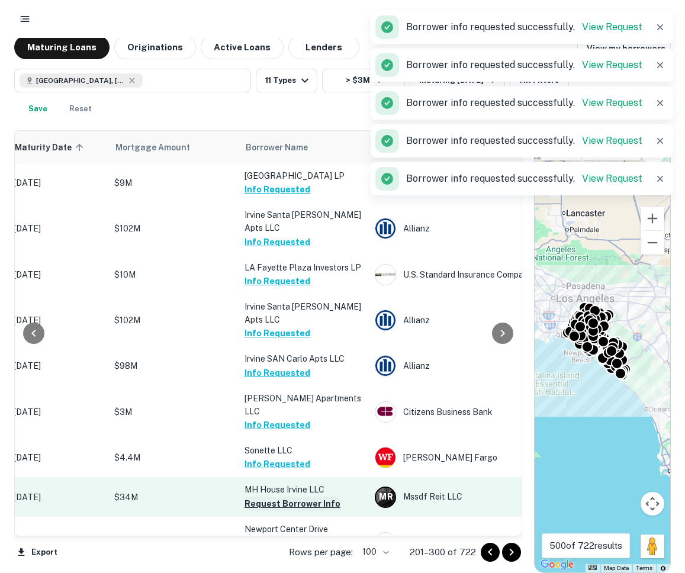
click at [265, 497] on button "Request Borrower Info" at bounding box center [293, 504] width 96 height 14
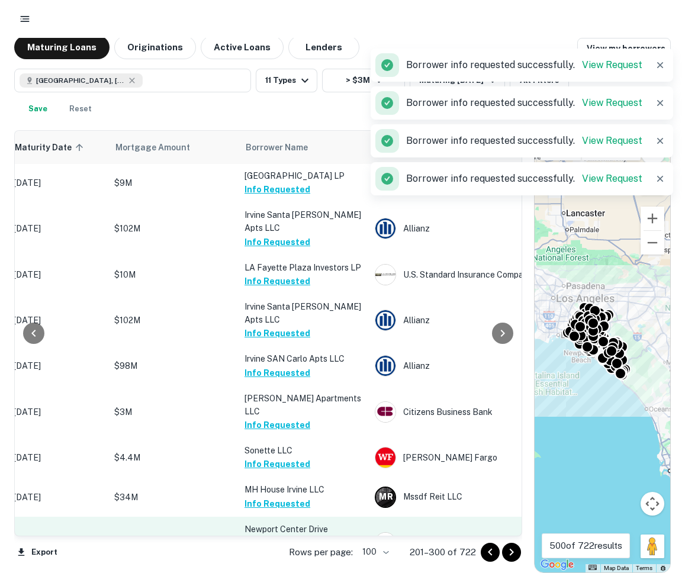
click at [269, 549] on button "Request Borrower Info" at bounding box center [293, 556] width 96 height 14
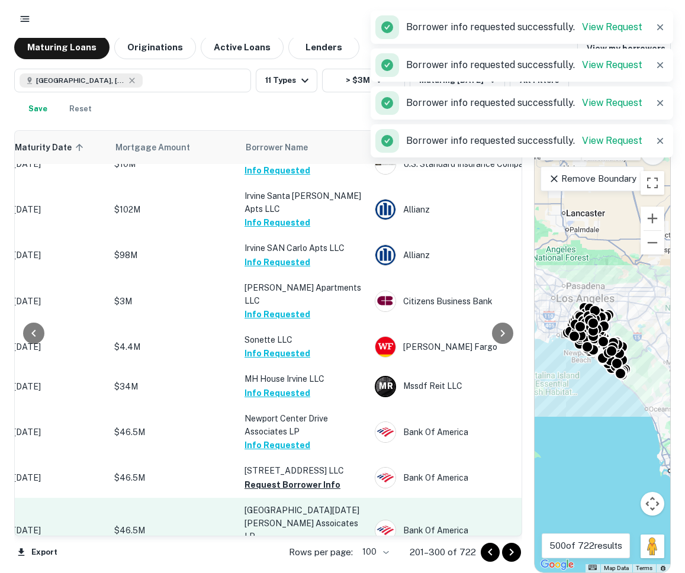
scroll to position [2914, 207]
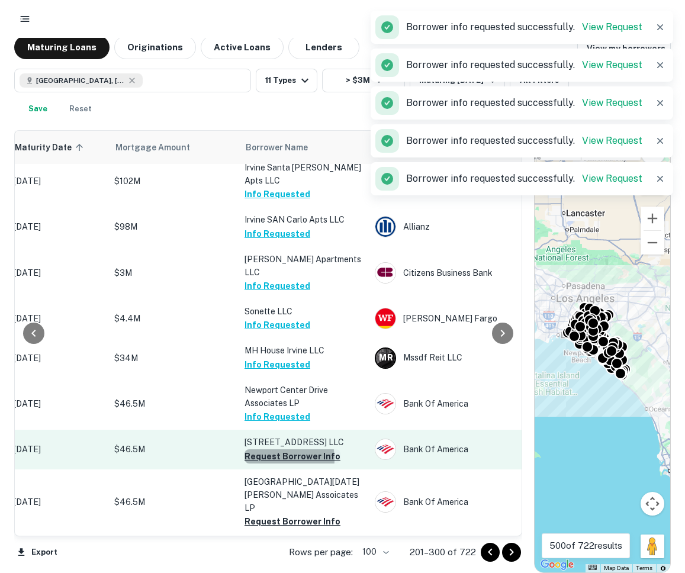
click at [268, 450] on button "Request Borrower Info" at bounding box center [293, 457] width 96 height 14
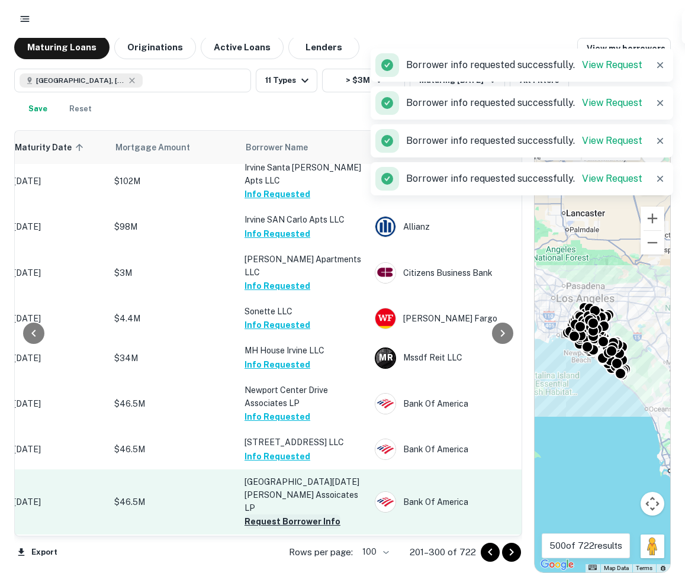
click at [273, 515] on button "Request Borrower Info" at bounding box center [293, 522] width 96 height 14
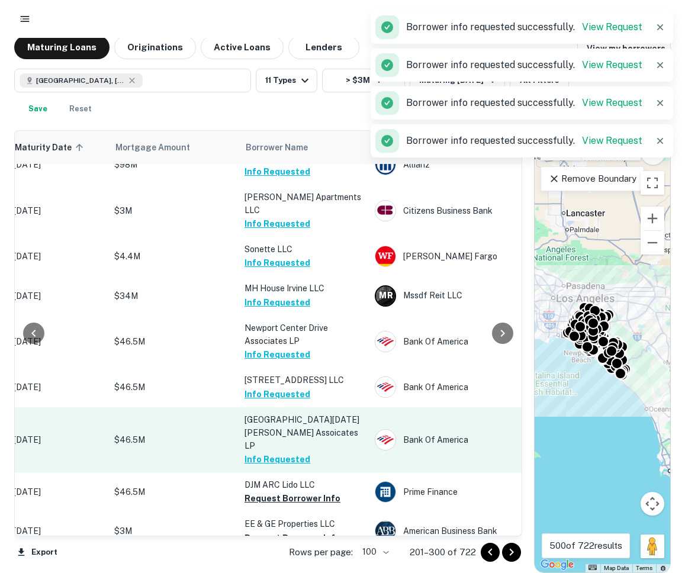
scroll to position [2990, 207]
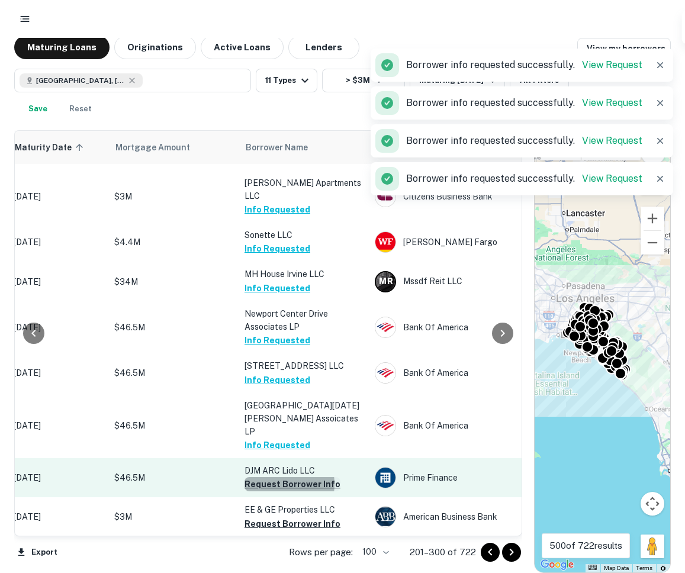
click at [275, 477] on button "Request Borrower Info" at bounding box center [293, 484] width 96 height 14
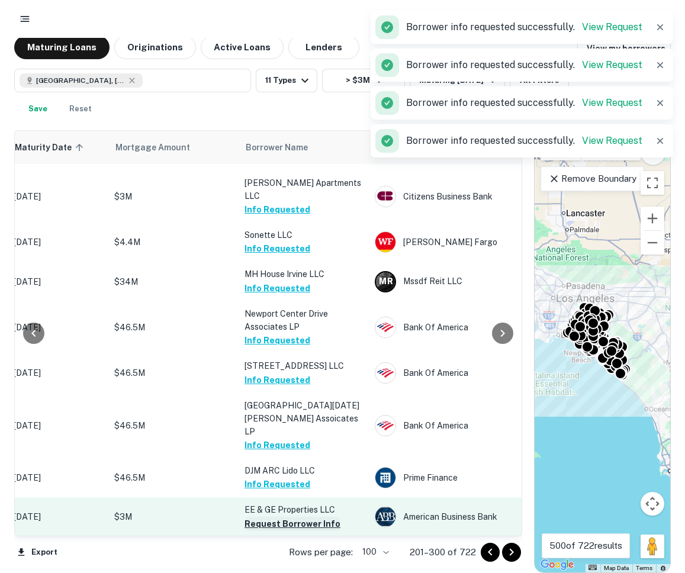
click at [274, 517] on button "Request Borrower Info" at bounding box center [293, 524] width 96 height 14
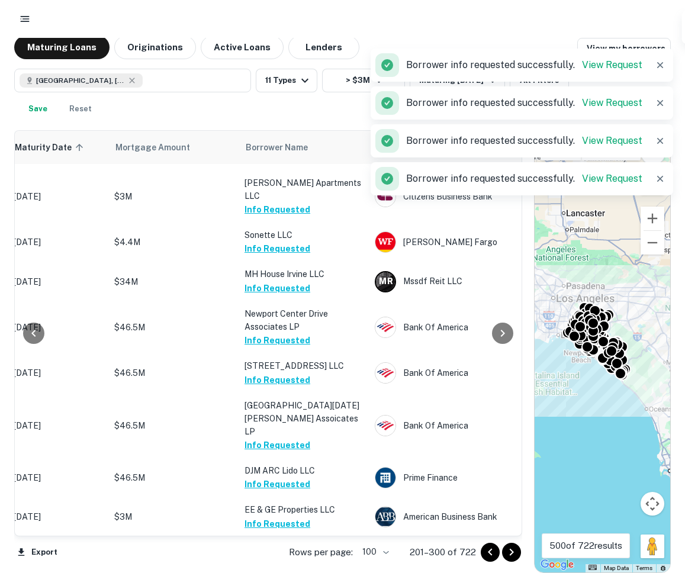
click at [272, 556] on button "Request Borrower Info" at bounding box center [293, 563] width 96 height 14
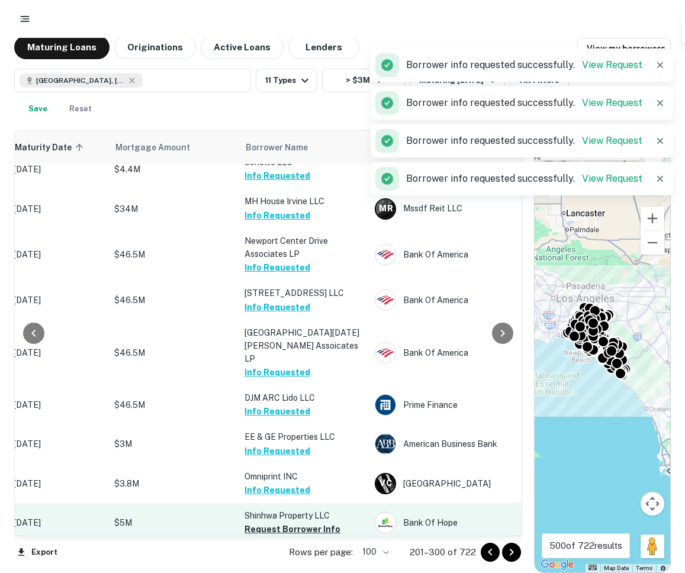
scroll to position [3078, 207]
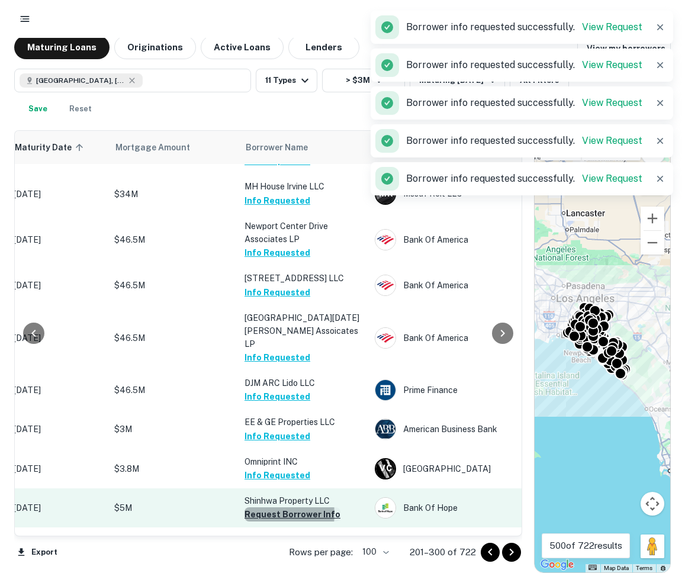
click at [268, 508] on button "Request Borrower Info" at bounding box center [293, 515] width 96 height 14
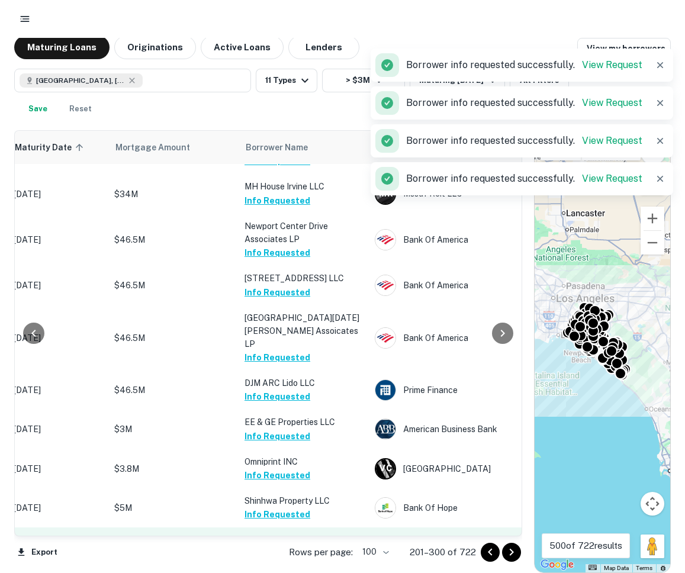
click at [271, 560] on button "Request Borrower Info" at bounding box center [293, 567] width 96 height 14
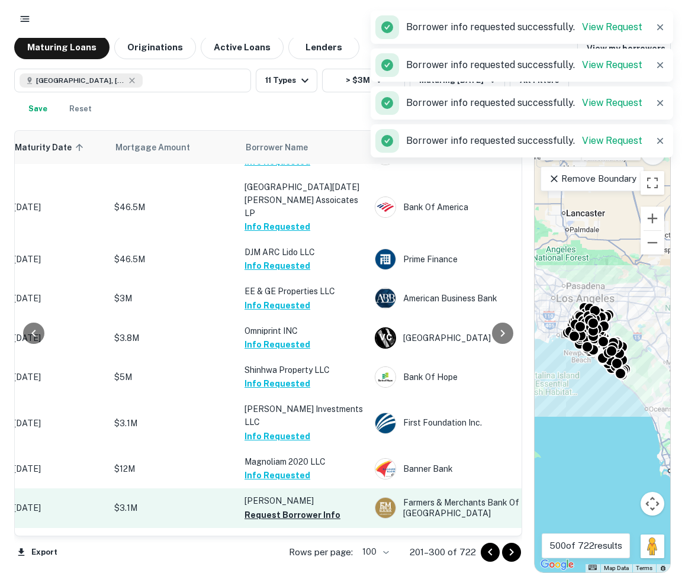
scroll to position [3238, 207]
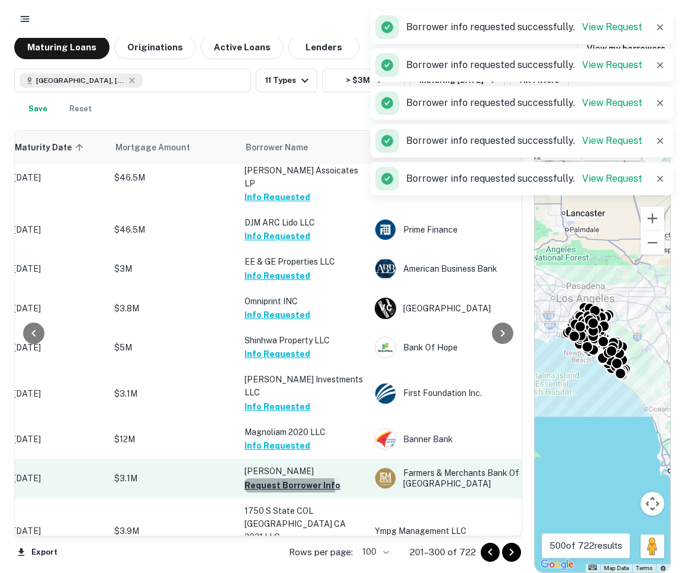
click at [259, 479] on button "Request Borrower Info" at bounding box center [293, 486] width 96 height 14
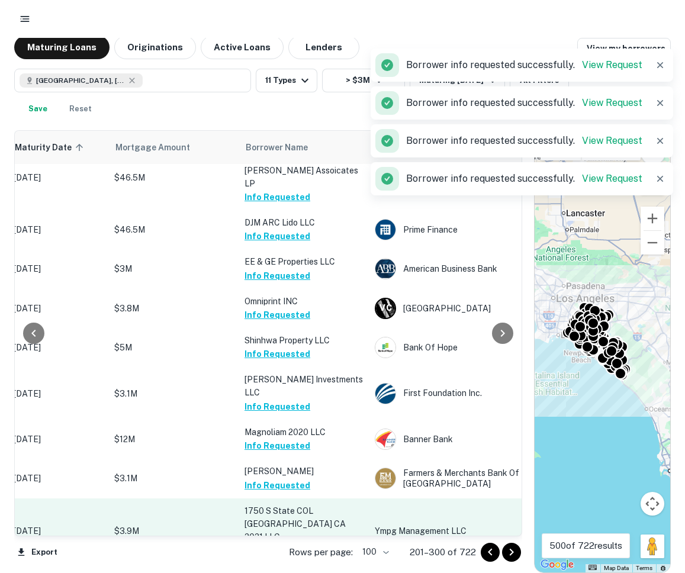
click at [264, 544] on button "Request Borrower Info" at bounding box center [293, 551] width 96 height 14
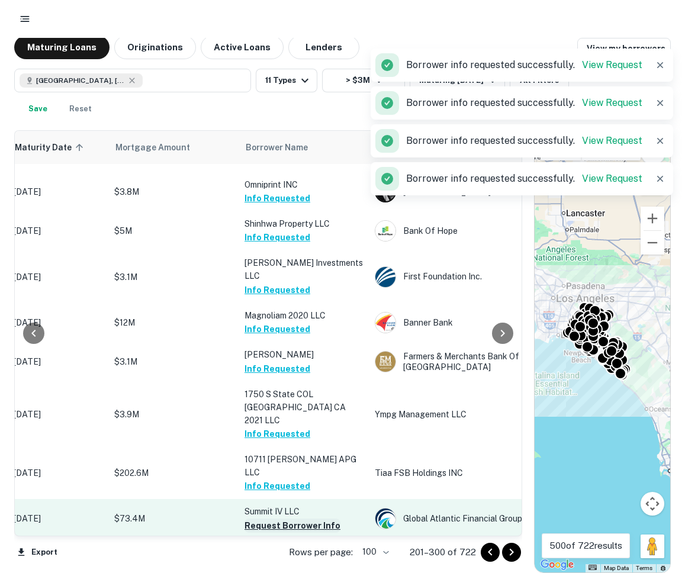
scroll to position [3383, 207]
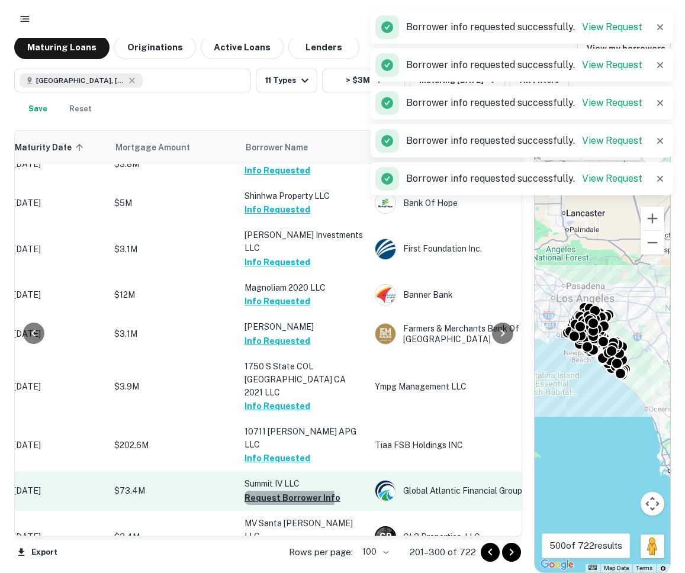
click at [262, 491] on button "Request Borrower Info" at bounding box center [293, 498] width 96 height 14
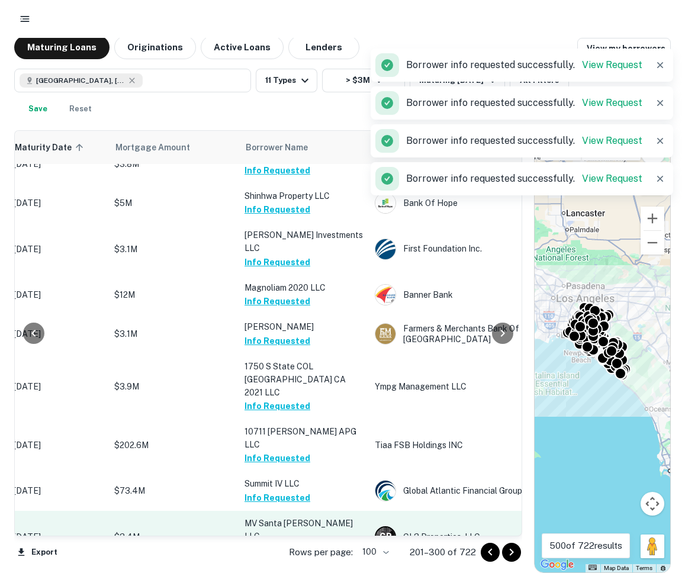
click at [264, 543] on button "Request Borrower Info" at bounding box center [293, 550] width 96 height 14
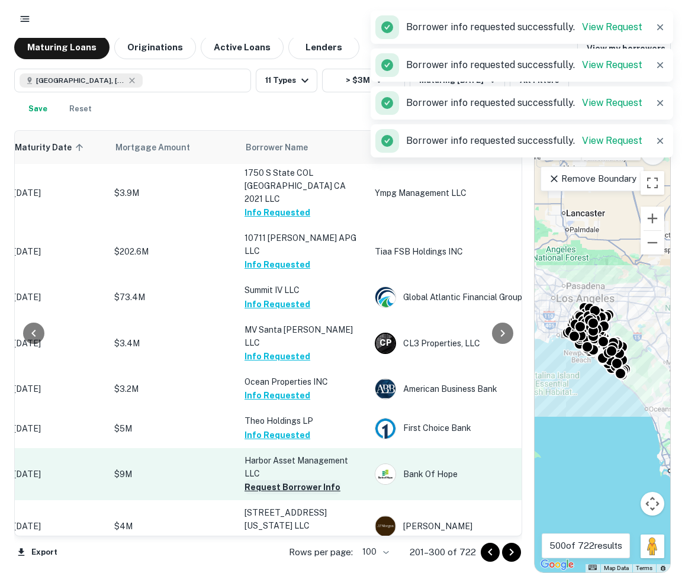
scroll to position [3597, 207]
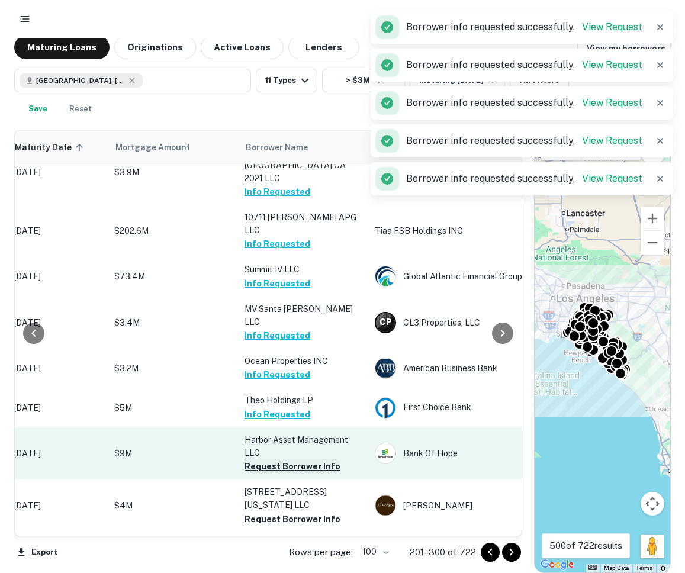
click at [254, 460] on button "Request Borrower Info" at bounding box center [293, 467] width 96 height 14
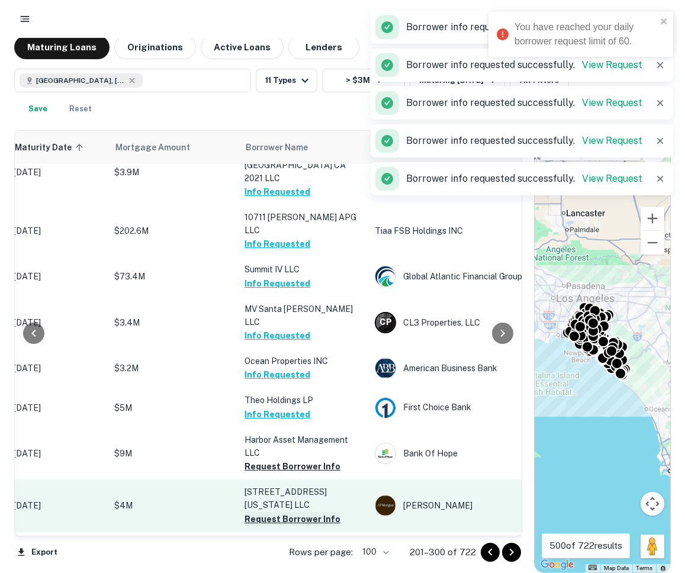
click at [261, 512] on button "Request Borrower Info" at bounding box center [293, 519] width 96 height 14
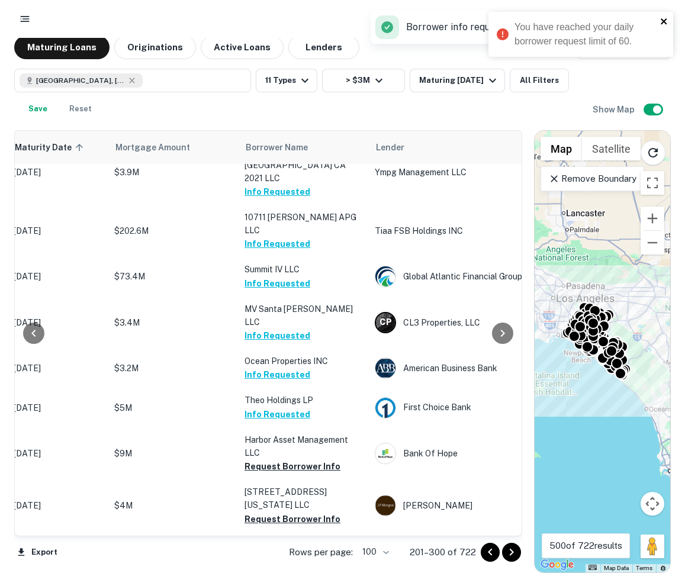
click at [666, 17] on icon "close" at bounding box center [664, 21] width 8 height 9
click at [656, 28] on icon "button" at bounding box center [660, 27] width 12 height 12
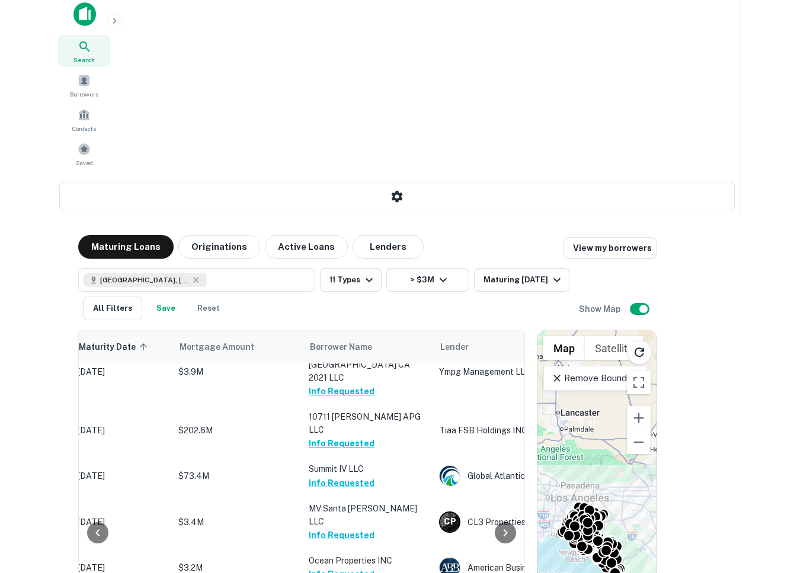
scroll to position [0, 0]
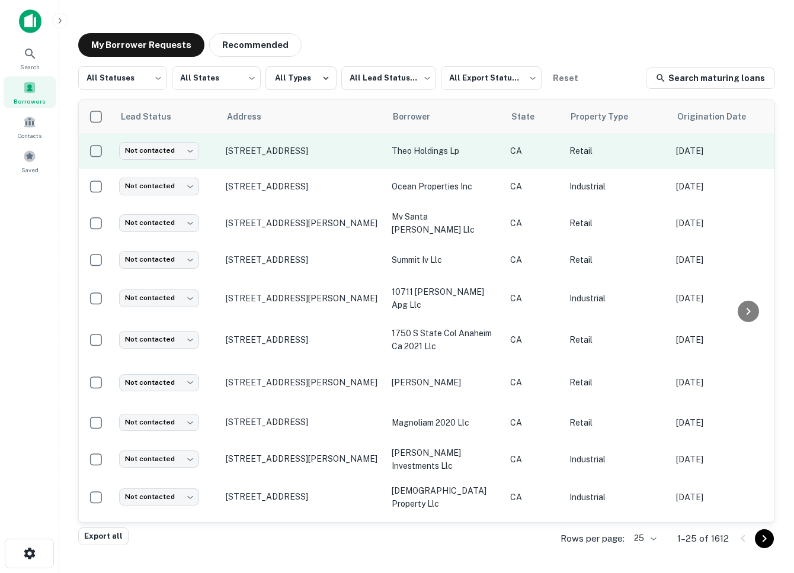
click at [291, 163] on td "302 E 1st St Santa Ana, CA 92701" at bounding box center [303, 151] width 166 height 36
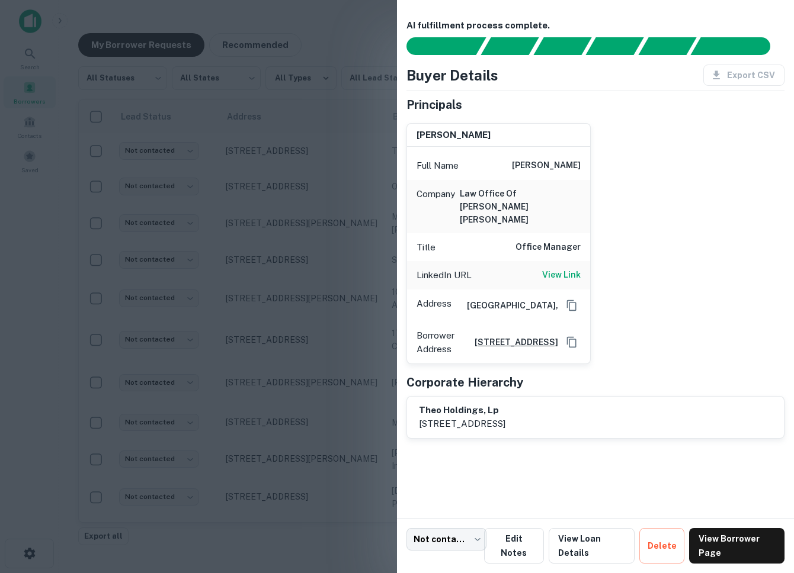
click at [297, 239] on div at bounding box center [397, 286] width 794 height 573
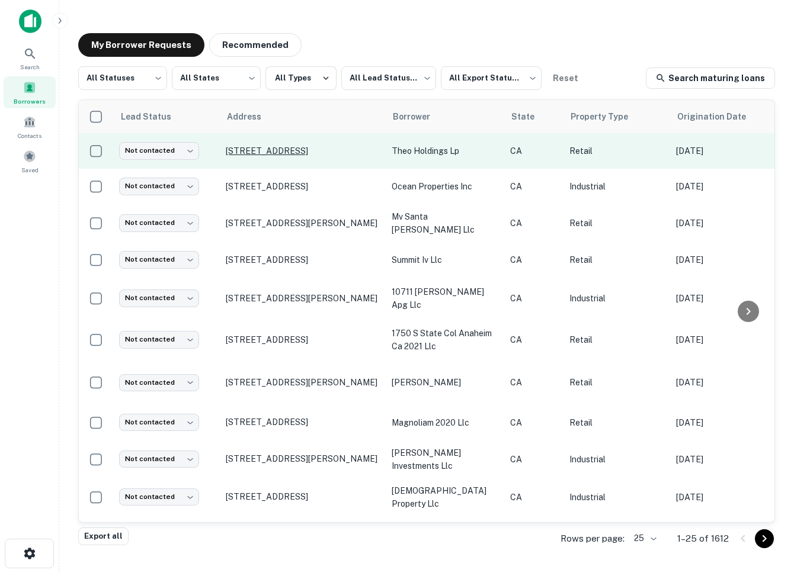
click at [265, 150] on p "302 E 1st St Santa Ana, CA 92701" at bounding box center [303, 151] width 154 height 11
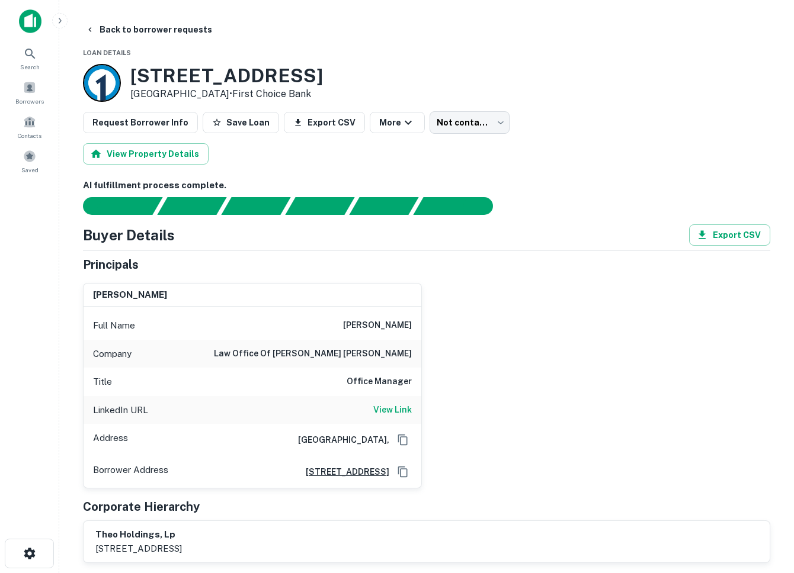
scroll to position [154, 0]
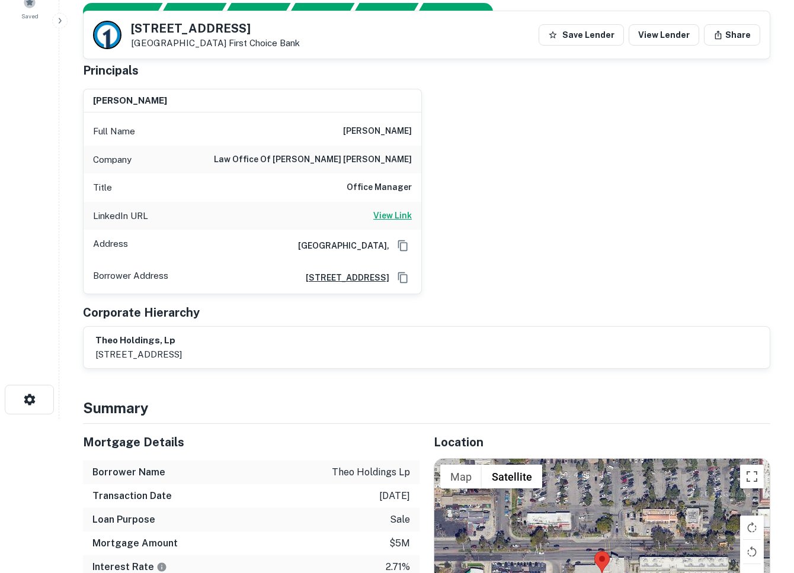
click at [381, 209] on h6 "View Link" at bounding box center [392, 215] width 38 height 13
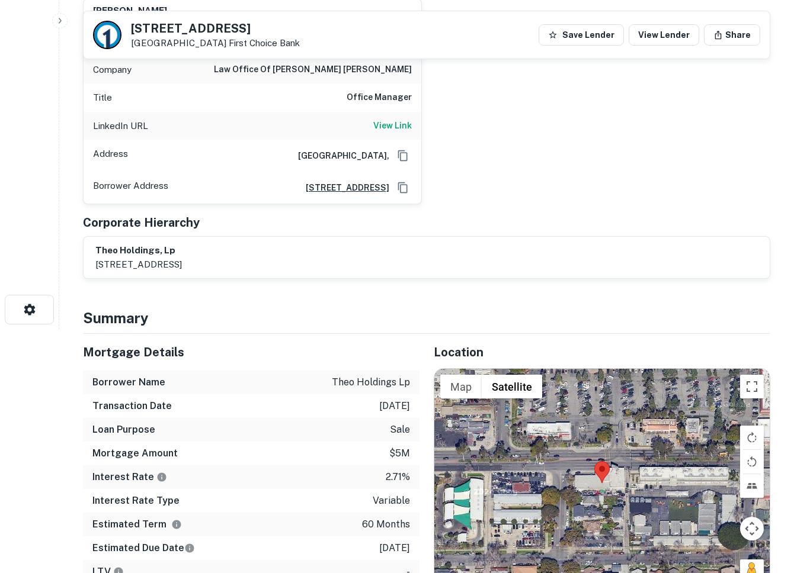
scroll to position [245, 0]
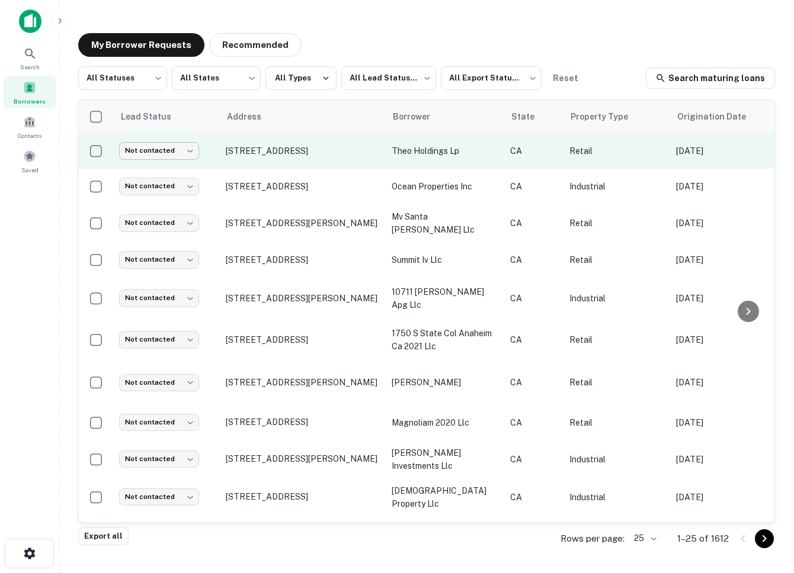
click at [157, 148] on body "Search Borrowers Contacts Saved My Borrower Requests Recommended All Statuses *…" at bounding box center [397, 286] width 794 height 573
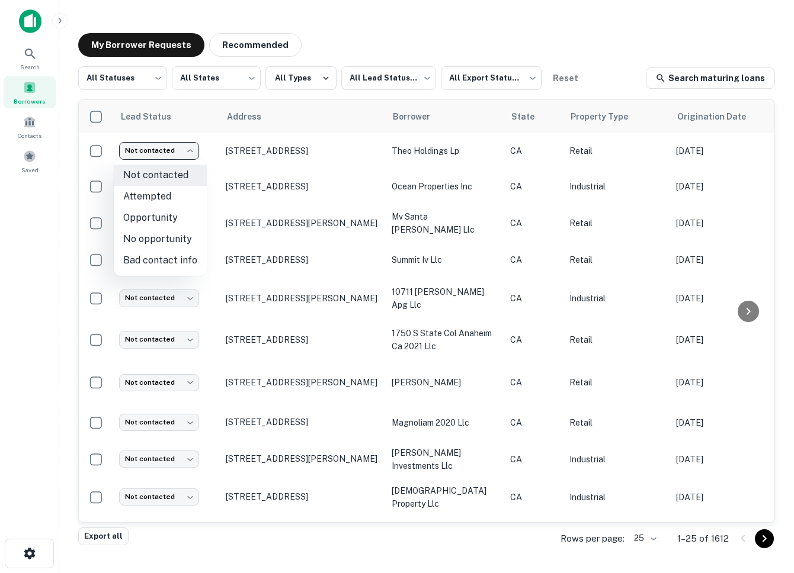
click at [141, 197] on li "Attempted" at bounding box center [160, 196] width 93 height 21
type input "*********"
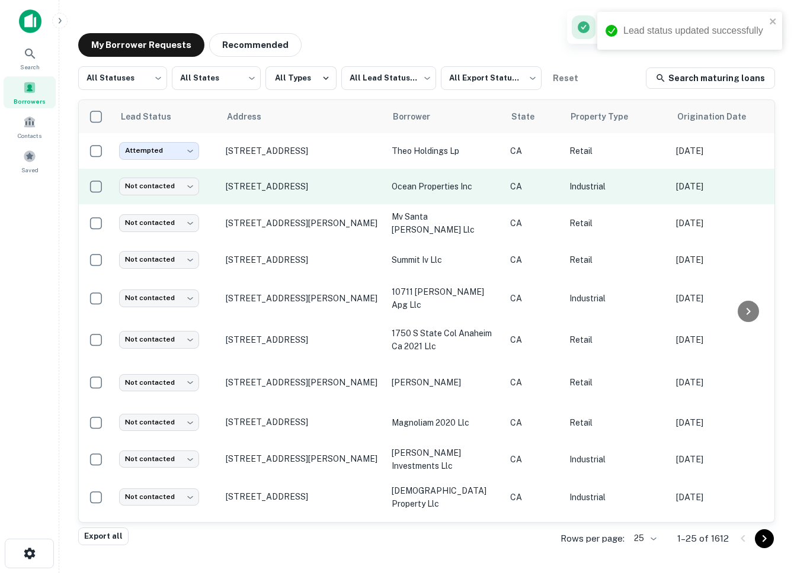
click at [287, 198] on td "[STREET_ADDRESS]" at bounding box center [303, 187] width 166 height 36
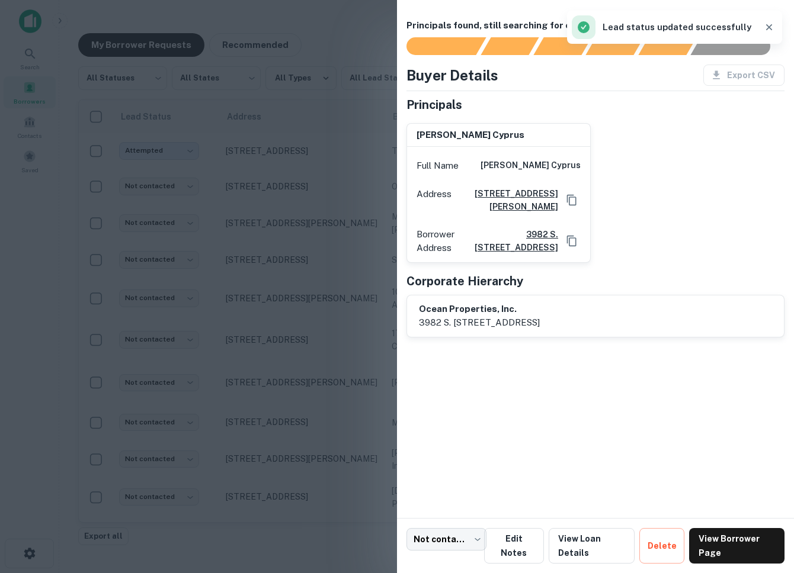
click at [317, 173] on div at bounding box center [397, 286] width 794 height 573
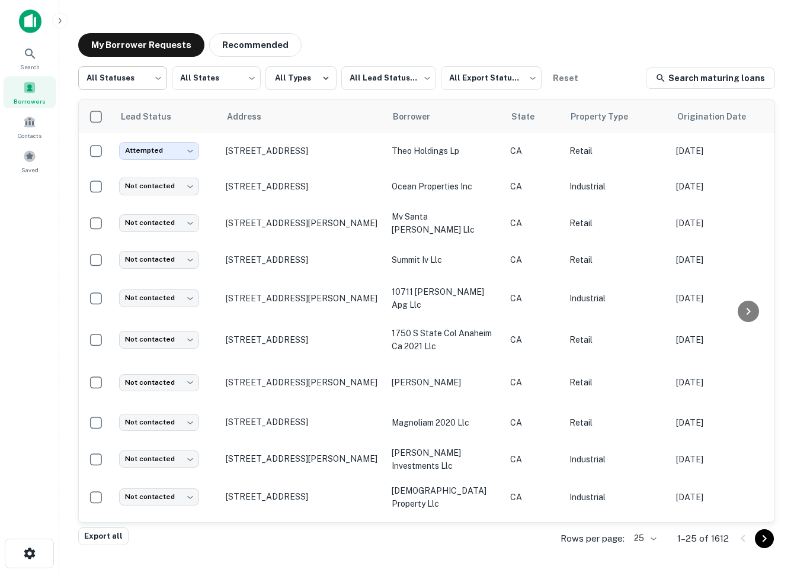
click at [136, 83] on body "Search Borrowers Contacts Saved My Borrower Requests Recommended All Statuses *…" at bounding box center [397, 286] width 794 height 573
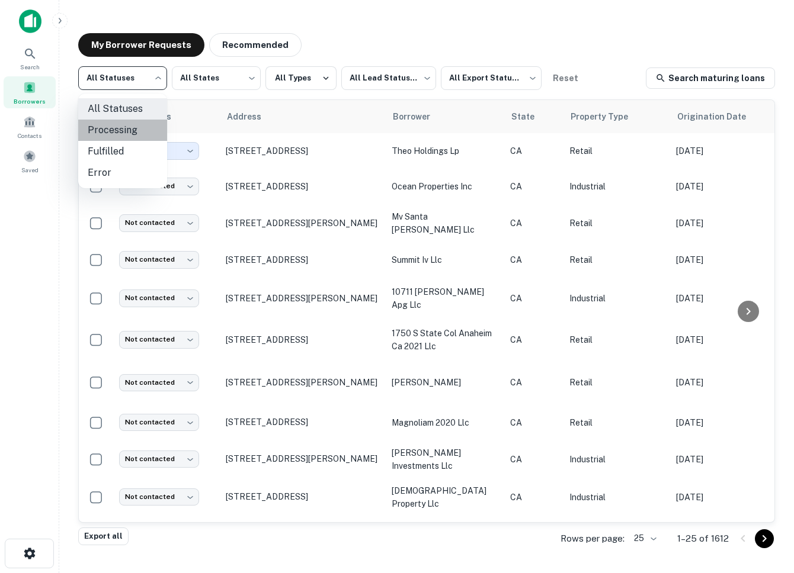
click at [117, 129] on li "Processing" at bounding box center [122, 130] width 89 height 21
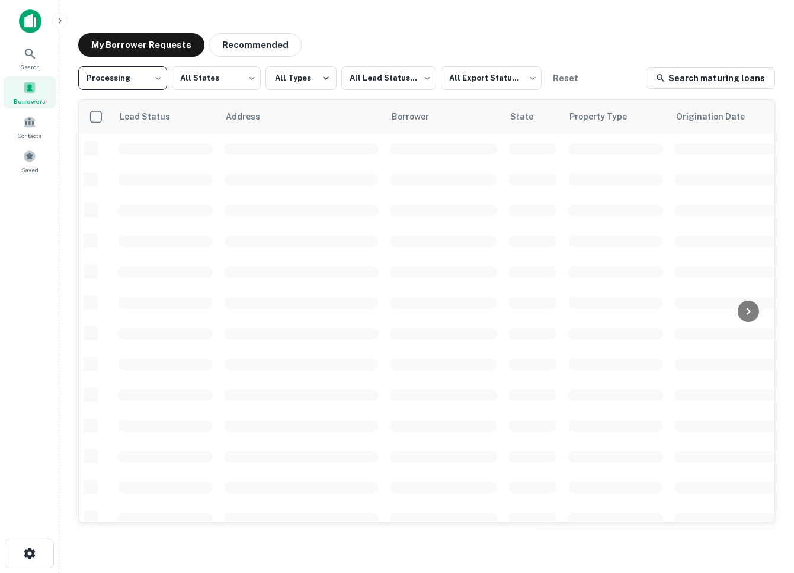
click at [125, 77] on body "**********" at bounding box center [397, 286] width 794 height 573
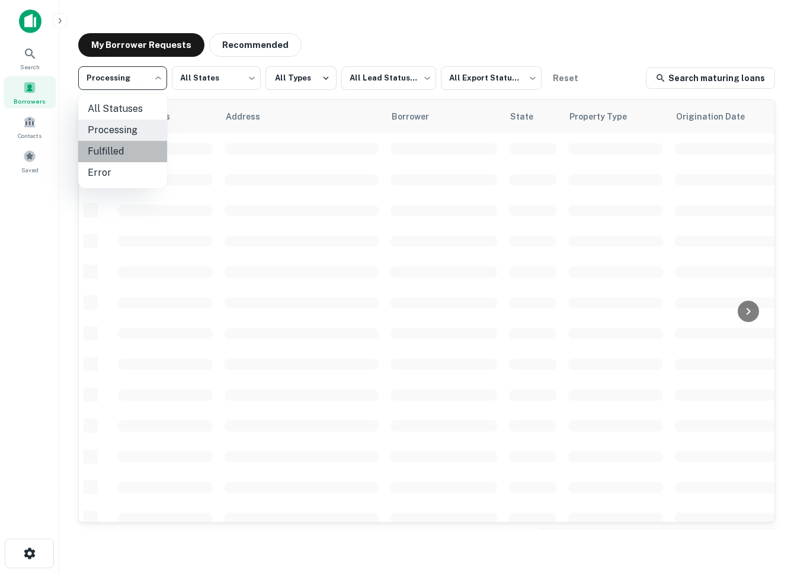
click at [108, 147] on li "Fulfilled" at bounding box center [122, 151] width 89 height 21
type input "*********"
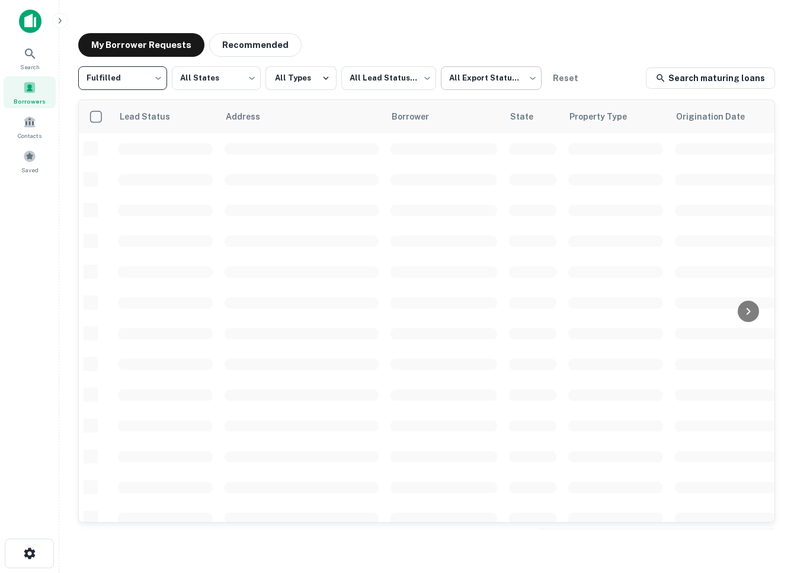
click at [471, 74] on body "Search Borrowers Contacts Saved My Borrower Requests Recommended Fulfilled ****…" at bounding box center [397, 286] width 794 height 573
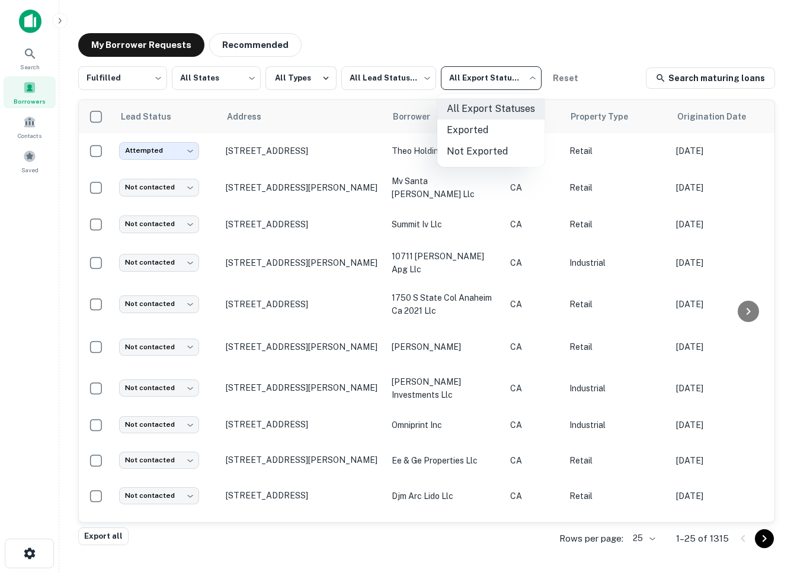
click at [392, 84] on div at bounding box center [397, 286] width 794 height 573
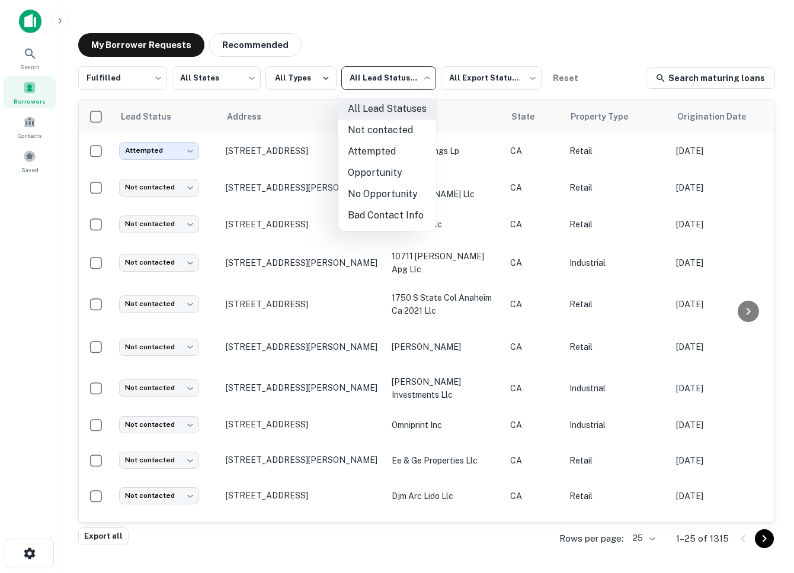
click at [360, 77] on body "Search Borrowers Contacts Saved My Borrower Requests Recommended Fulfilled ****…" at bounding box center [397, 286] width 794 height 573
click at [366, 127] on li "Not contacted" at bounding box center [387, 130] width 98 height 21
type input "****"
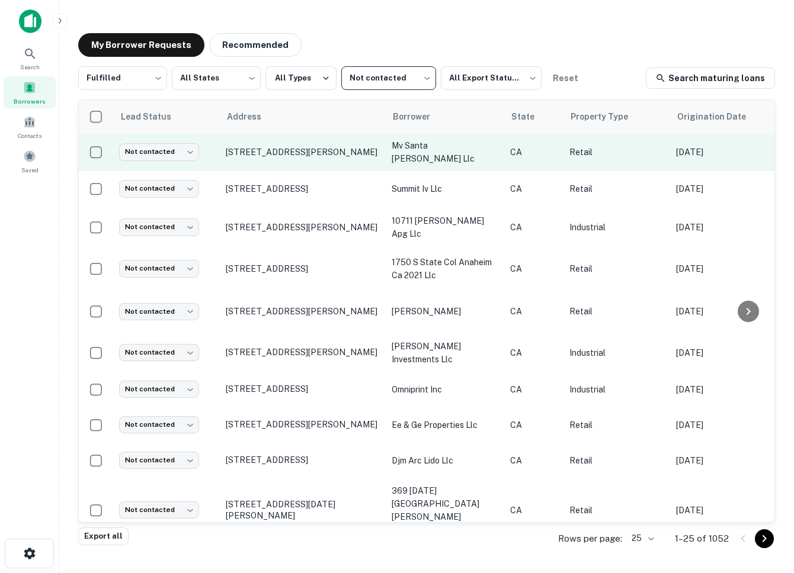
click at [314, 164] on td "[STREET_ADDRESS][PERSON_NAME]" at bounding box center [303, 152] width 166 height 38
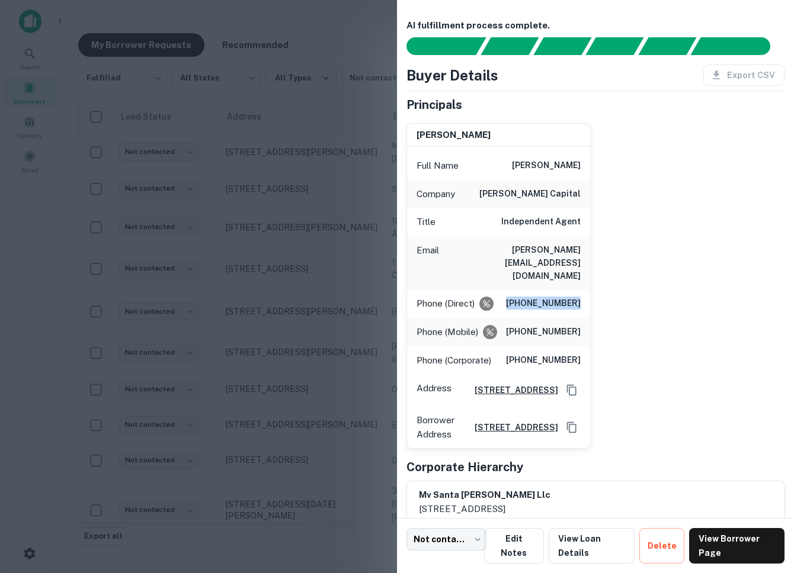
drag, startPoint x: 516, startPoint y: 277, endPoint x: 602, endPoint y: 277, distance: 85.9
click at [602, 277] on div "michael kelly Full Name michael kelly Company kelly capital Title Independent A…" at bounding box center [590, 282] width 387 height 336
drag, startPoint x: 519, startPoint y: 309, endPoint x: 583, endPoint y: 307, distance: 63.4
click at [583, 318] on div "Phone (Mobile) (619) 957-4000" at bounding box center [498, 332] width 183 height 28
click at [520, 354] on h6 "(412) 751-9005" at bounding box center [543, 361] width 75 height 14
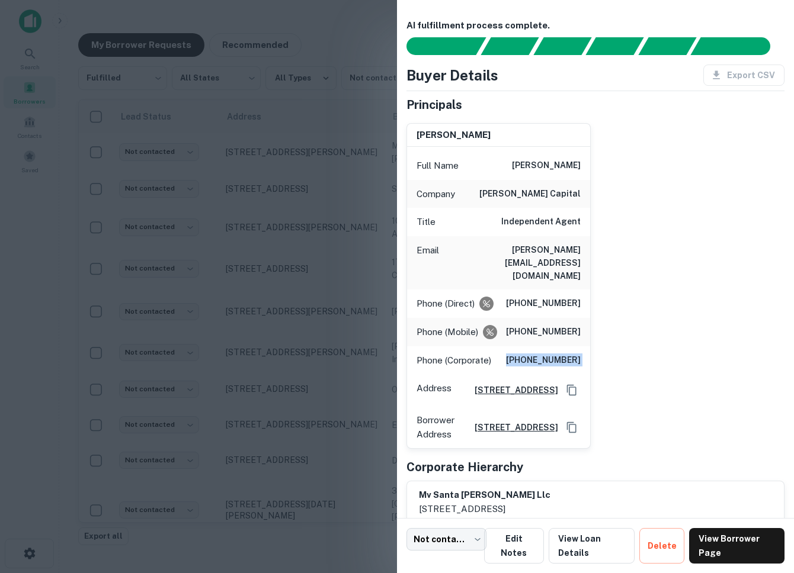
drag, startPoint x: 520, startPoint y: 338, endPoint x: 627, endPoint y: 333, distance: 107.3
click at [627, 333] on div "michael kelly Full Name michael kelly Company kelly capital Title Independent A…" at bounding box center [590, 282] width 387 height 336
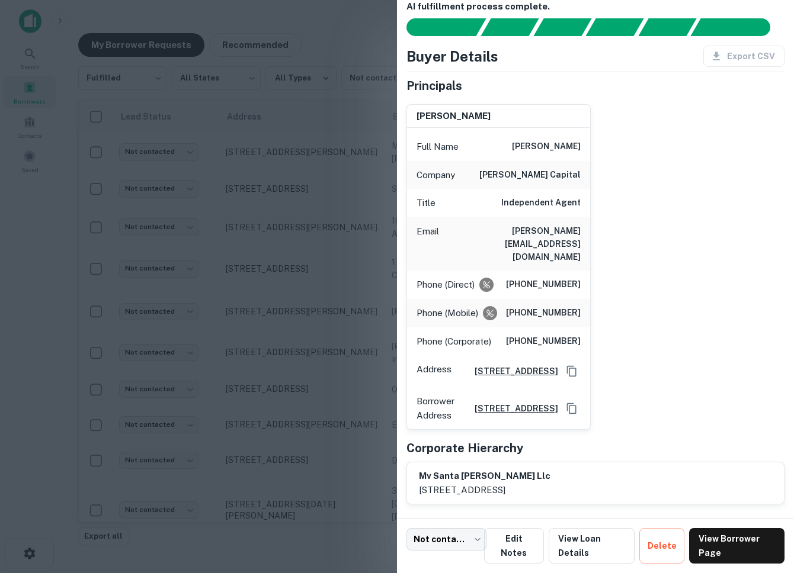
click at [333, 302] on div at bounding box center [397, 286] width 794 height 573
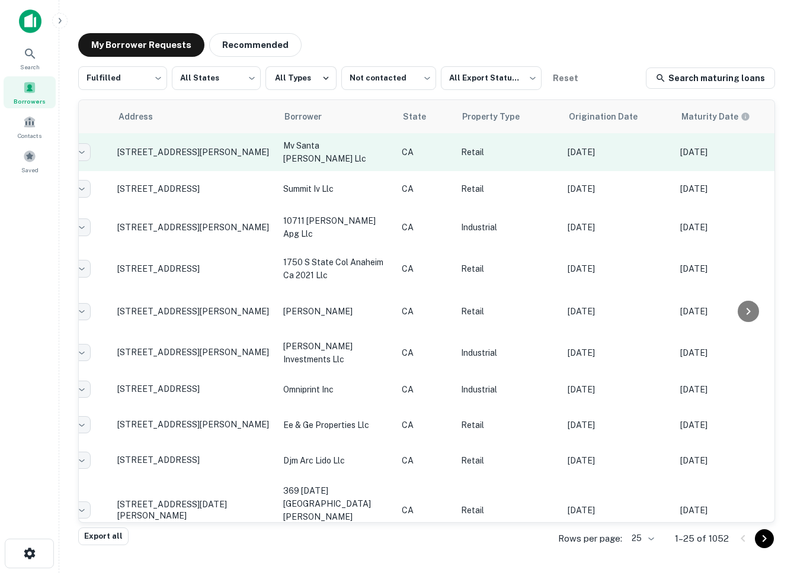
scroll to position [0, 0]
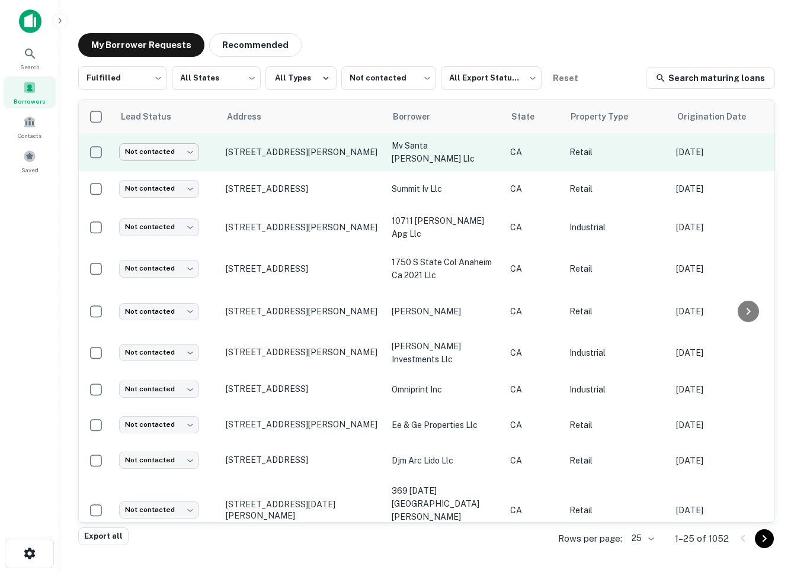
click at [163, 155] on body "Search Borrowers Contacts Saved My Borrower Requests Recommended Fulfilled ****…" at bounding box center [397, 286] width 794 height 573
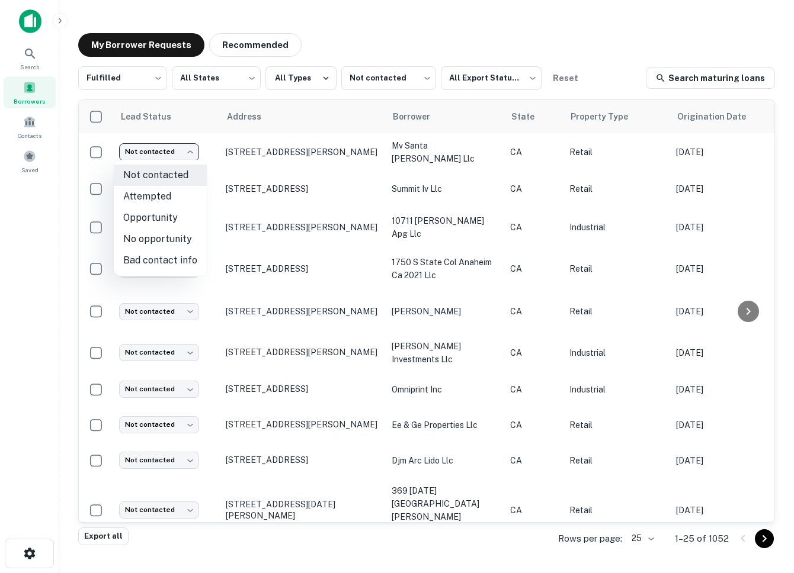
click at [134, 201] on li "Attempted" at bounding box center [160, 196] width 93 height 21
type input "*********"
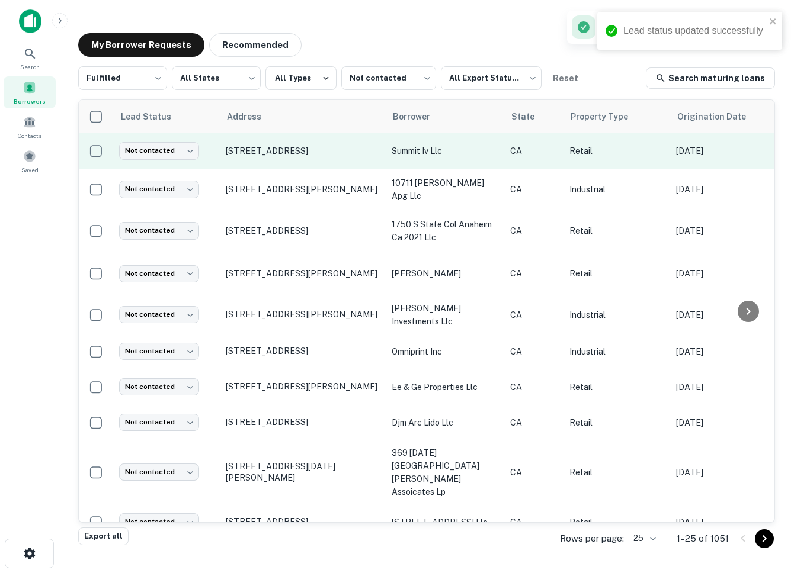
click at [319, 164] on td "[STREET_ADDRESS]" at bounding box center [303, 151] width 166 height 36
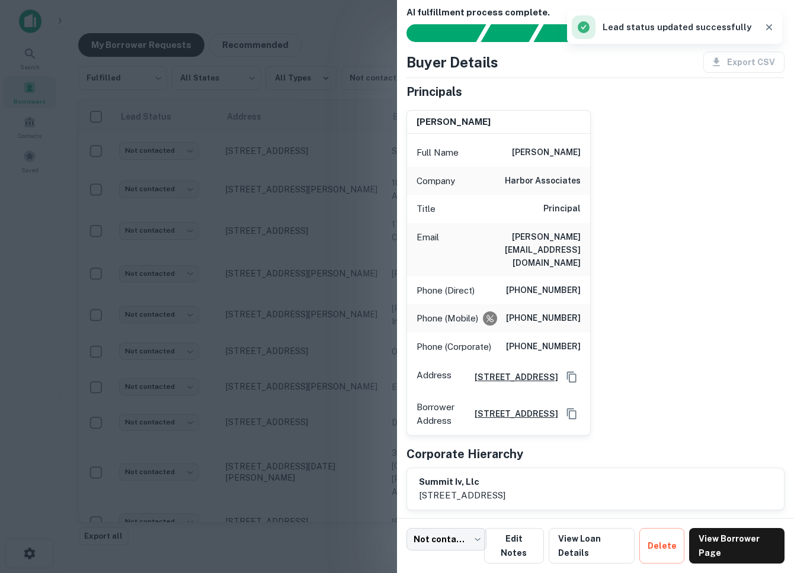
scroll to position [15, 0]
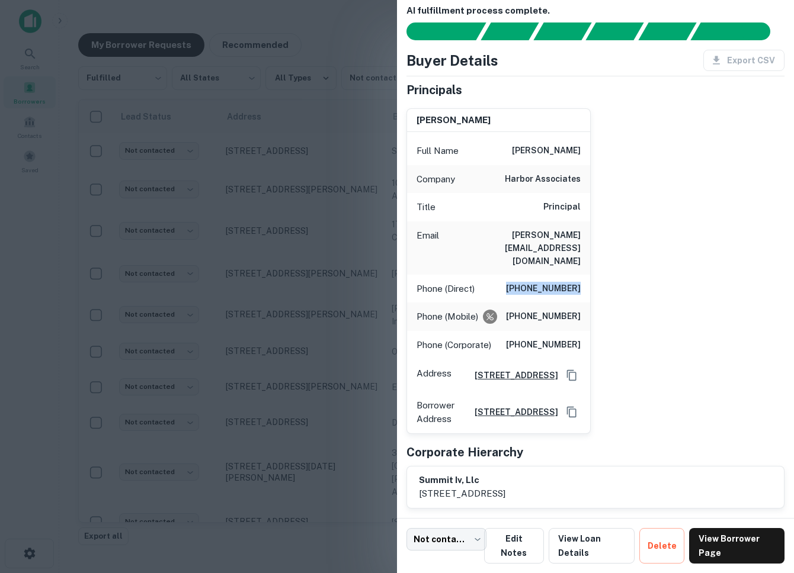
drag, startPoint x: 508, startPoint y: 269, endPoint x: 606, endPoint y: 271, distance: 97.7
click at [606, 271] on div "paul m. miszkowicz Full Name paul m. miszkowicz Company harbor associates Title…" at bounding box center [590, 266] width 387 height 335
drag, startPoint x: 508, startPoint y: 291, endPoint x: 589, endPoint y: 291, distance: 81.1
click at [589, 303] on div "Phone (Mobile) (949) 573-3713" at bounding box center [498, 317] width 183 height 28
click at [306, 185] on div at bounding box center [397, 286] width 794 height 573
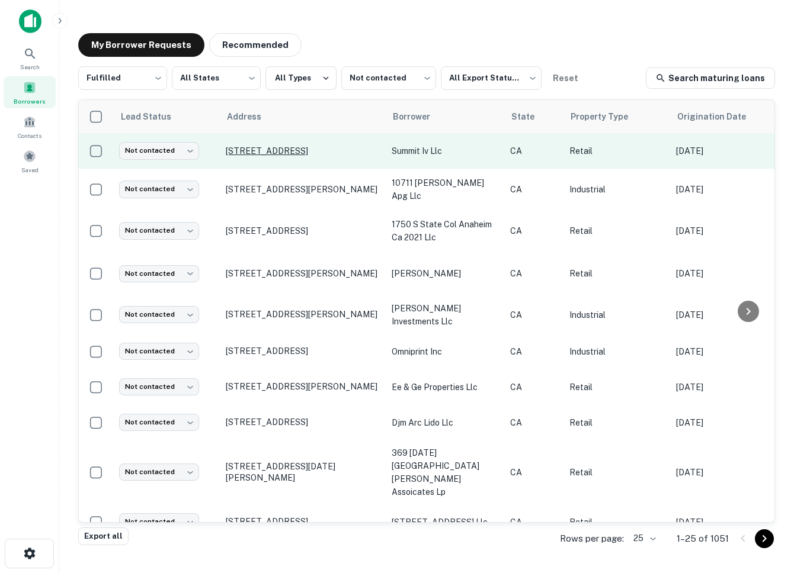
click at [305, 151] on p "[STREET_ADDRESS]" at bounding box center [303, 151] width 154 height 11
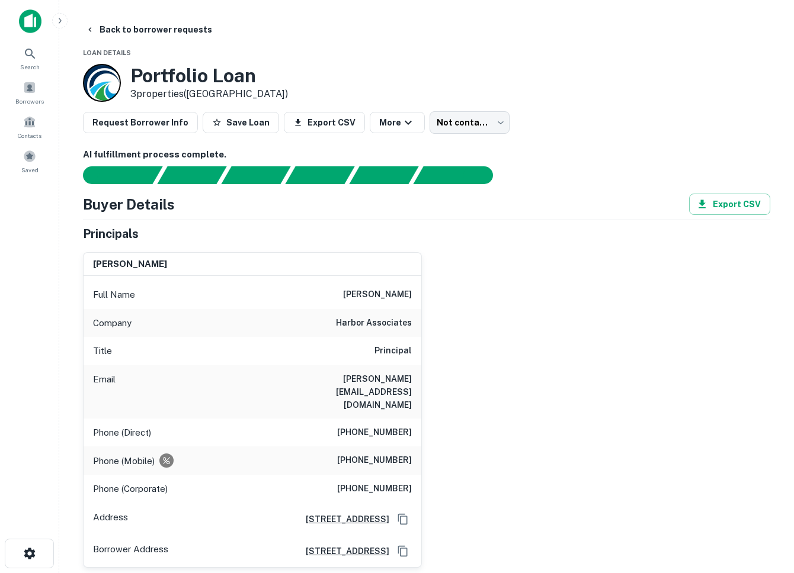
click at [339, 303] on div "Full Name paul m. miszkowicz" at bounding box center [253, 295] width 338 height 28
drag, startPoint x: 335, startPoint y: 294, endPoint x: 422, endPoint y: 294, distance: 86.5
click at [422, 294] on div "paul m. miszkowicz Full Name paul m. miszkowicz Company harbor associates Title…" at bounding box center [421, 405] width 696 height 325
copy h6 "[PERSON_NAME]"
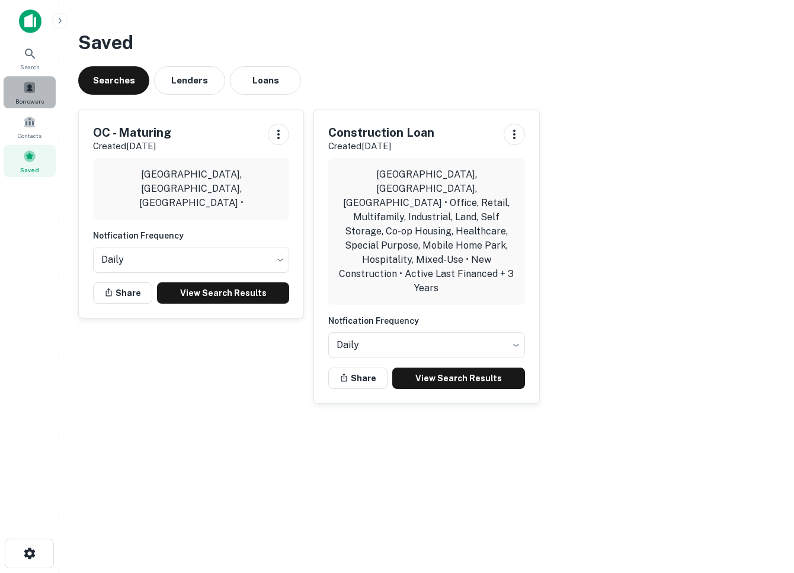
click at [27, 81] on span at bounding box center [29, 87] width 13 height 13
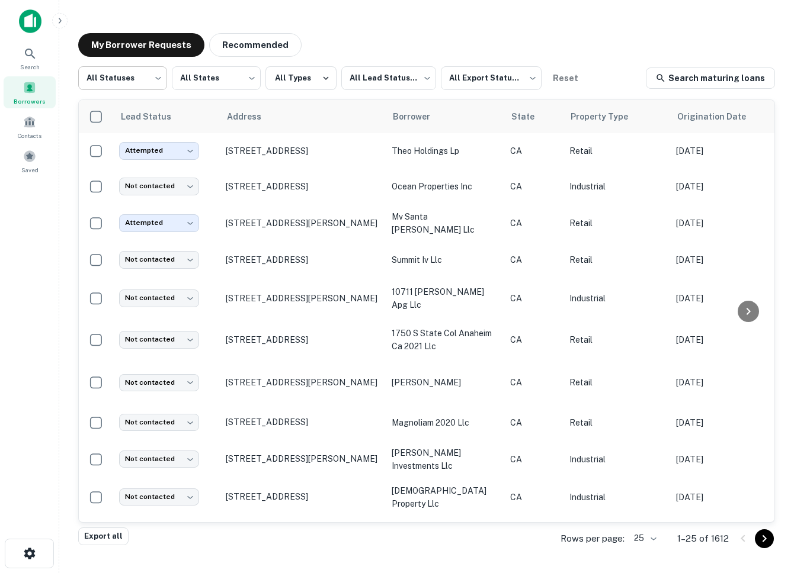
click at [136, 89] on body "Search Borrowers Contacts Saved My Borrower Requests Recommended All Statuses *…" at bounding box center [397, 286] width 794 height 573
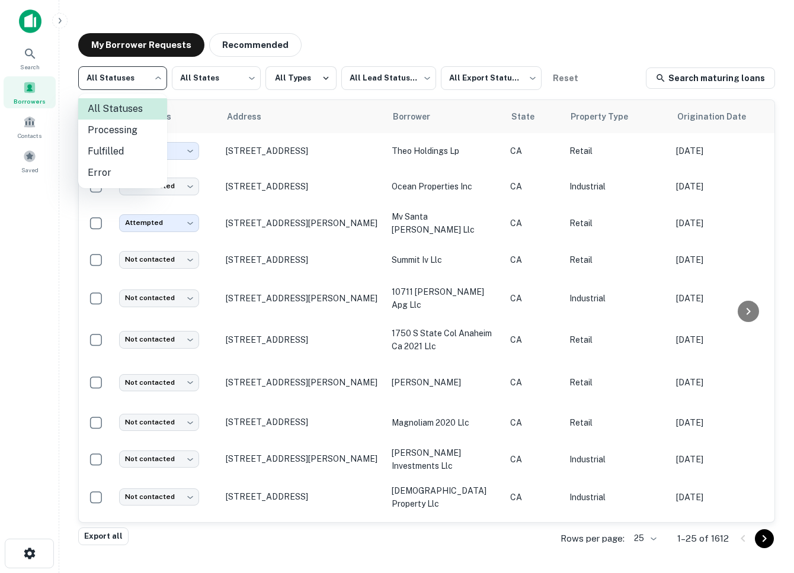
click at [101, 155] on li "Fulfilled" at bounding box center [122, 151] width 89 height 21
type input "*********"
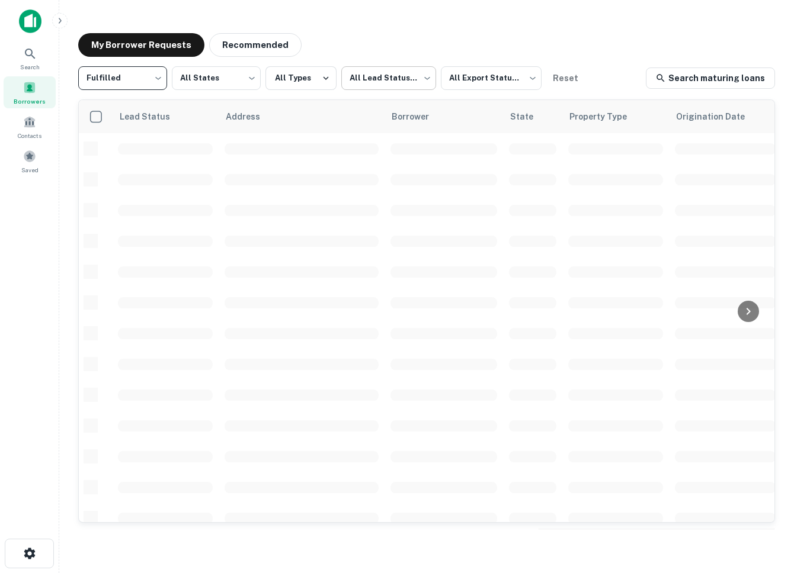
click at [385, 72] on body "Search Borrowers Contacts Saved My Borrower Requests Recommended Fulfilled ****…" at bounding box center [397, 286] width 794 height 573
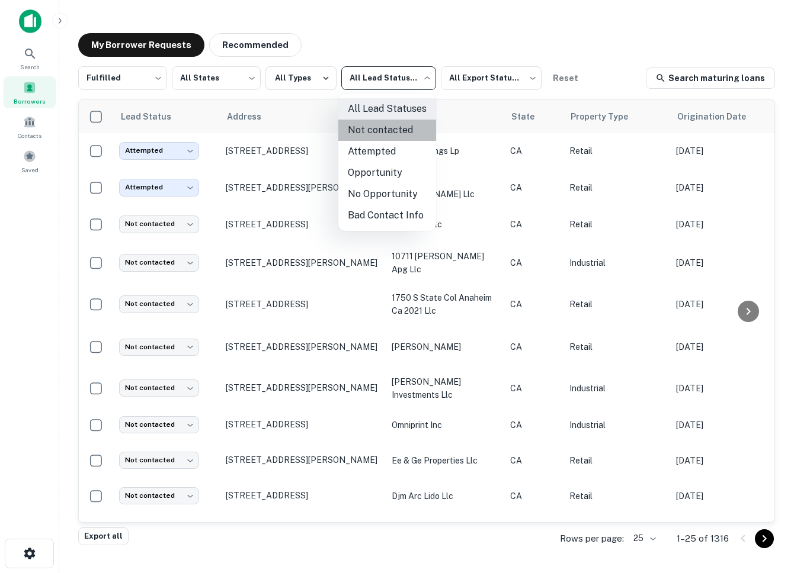
click at [368, 134] on li "Not contacted" at bounding box center [387, 130] width 98 height 21
type input "****"
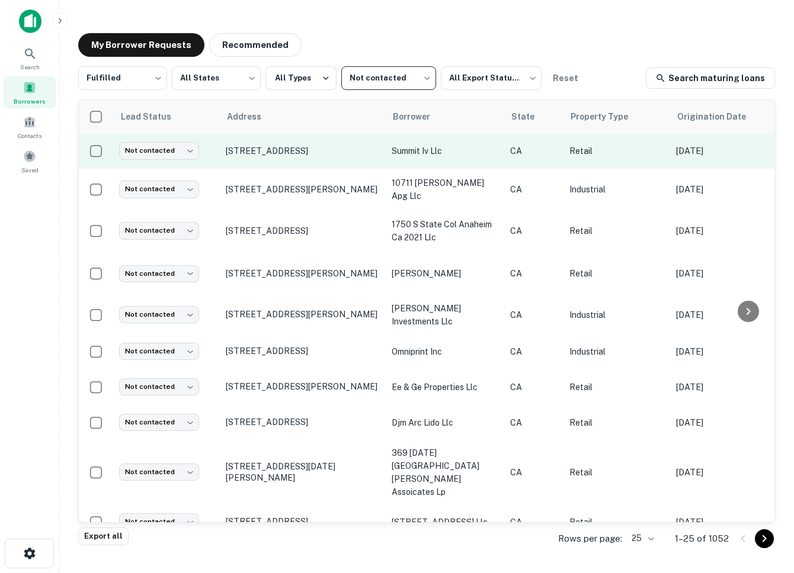
click at [283, 165] on td "[STREET_ADDRESS]" at bounding box center [303, 151] width 166 height 36
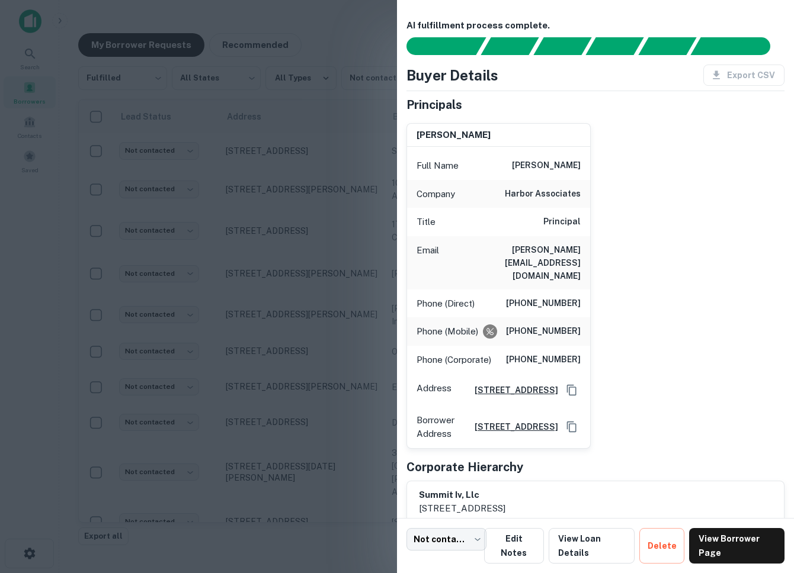
click at [304, 303] on div at bounding box center [397, 286] width 794 height 573
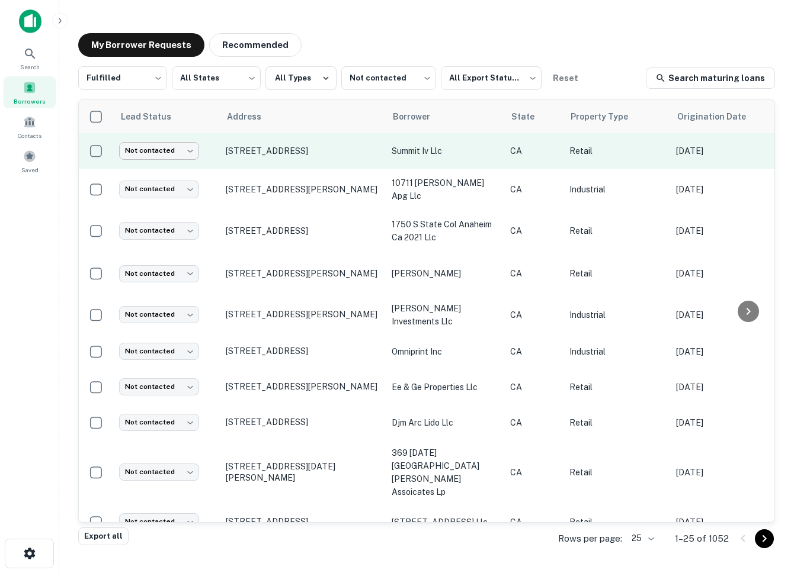
click at [155, 158] on body "Search Borrowers Contacts Saved My Borrower Requests Recommended Fulfilled ****…" at bounding box center [397, 286] width 794 height 573
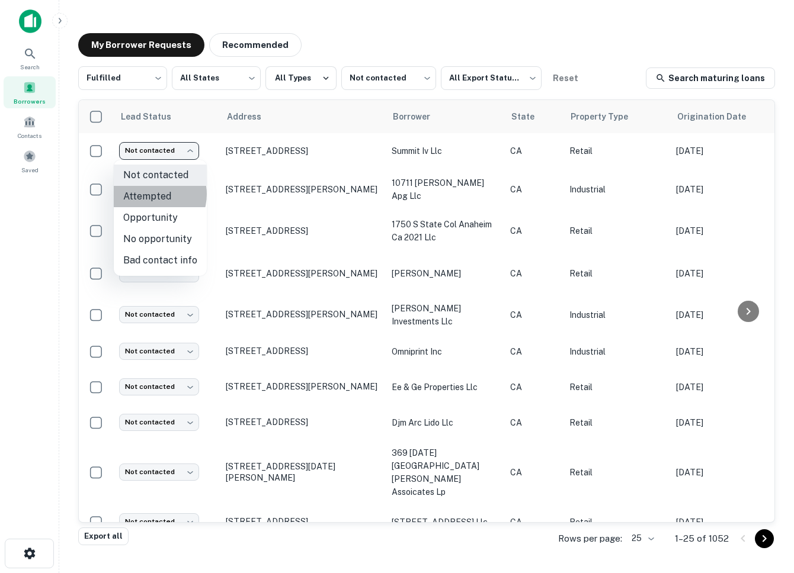
click at [152, 194] on li "Attempted" at bounding box center [160, 196] width 93 height 21
type input "*********"
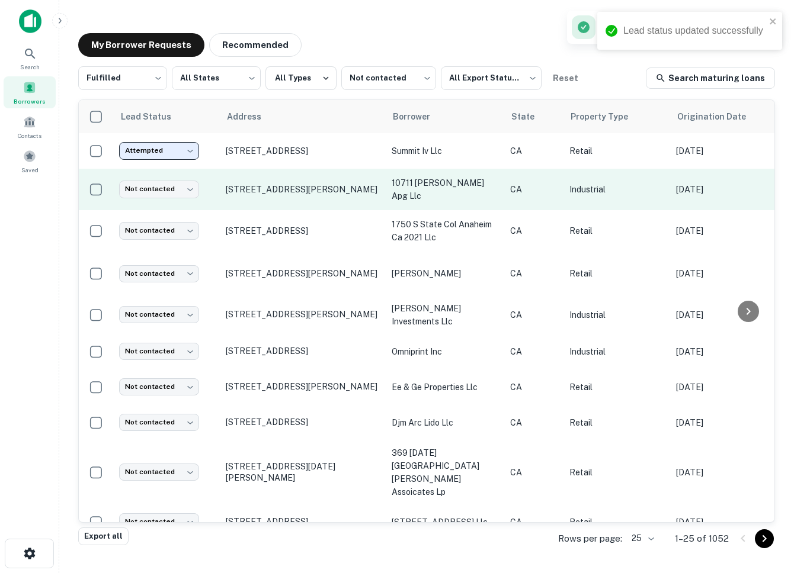
click at [278, 203] on td "[STREET_ADDRESS][PERSON_NAME]" at bounding box center [303, 189] width 166 height 41
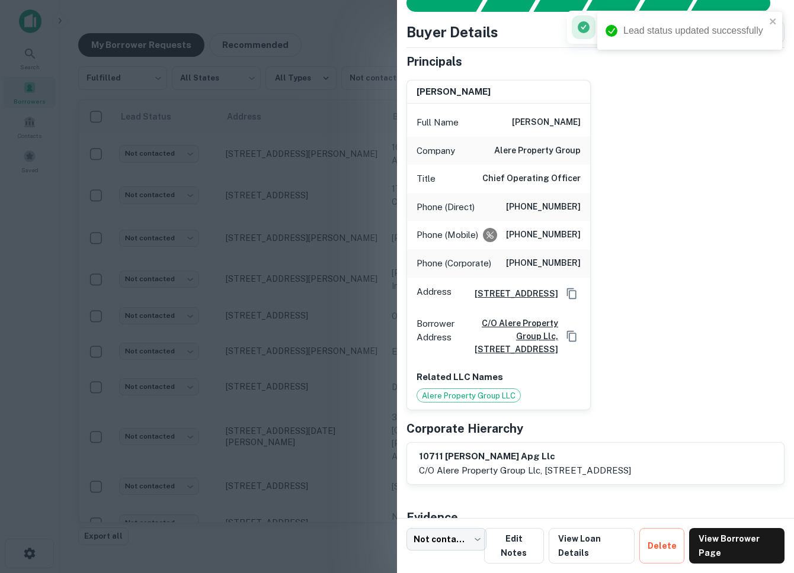
scroll to position [40, 0]
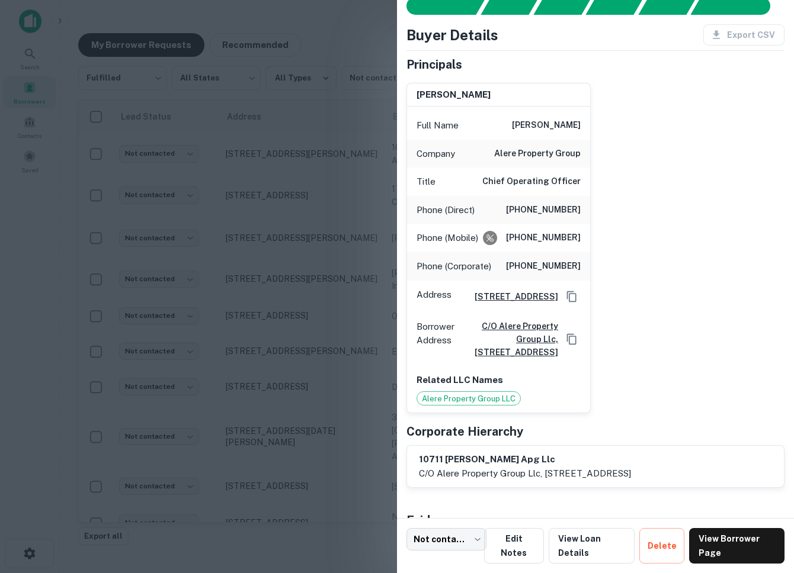
click at [286, 252] on div at bounding box center [397, 286] width 794 height 573
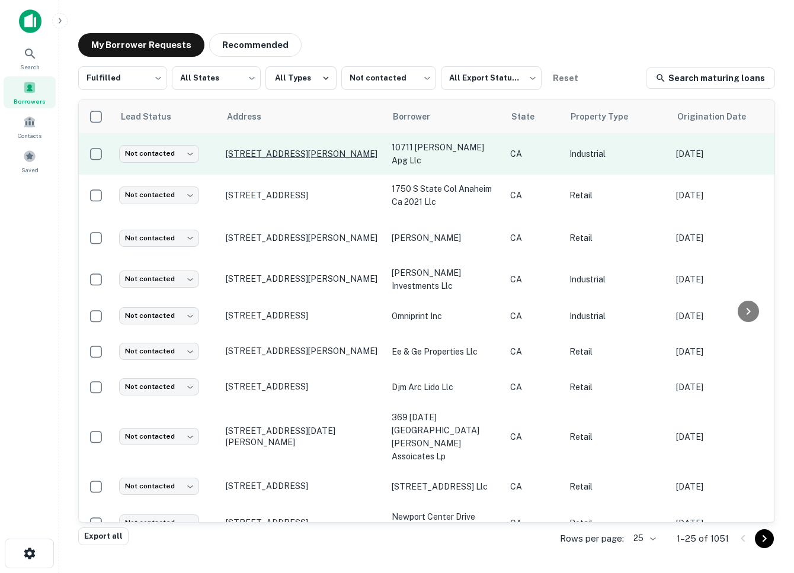
click at [242, 155] on p "[STREET_ADDRESS][PERSON_NAME]" at bounding box center [303, 154] width 154 height 11
click at [162, 165] on td "Not contacted **** ​" at bounding box center [166, 153] width 107 height 41
click at [155, 153] on body "Search Borrowers Contacts Saved My Borrower Requests Recommended Fulfilled ****…" at bounding box center [397, 286] width 794 height 573
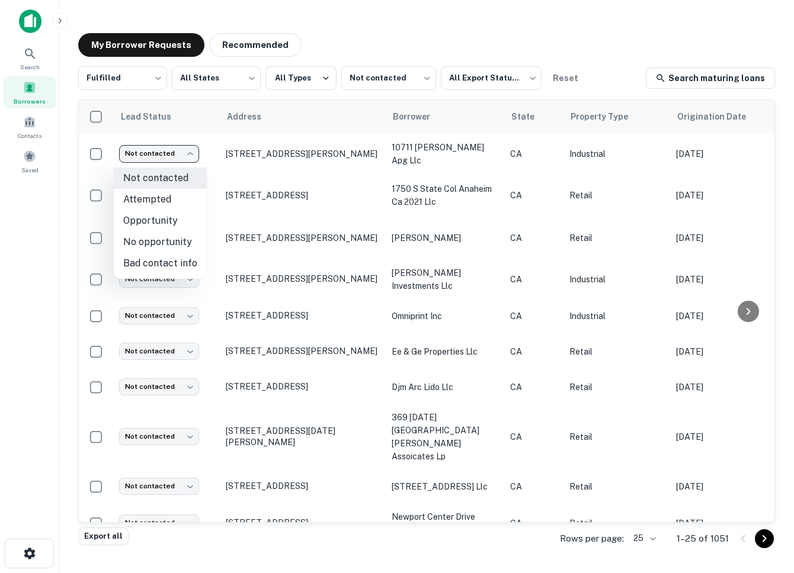
click at [163, 235] on li "No opportunity" at bounding box center [160, 242] width 93 height 21
type input "**********"
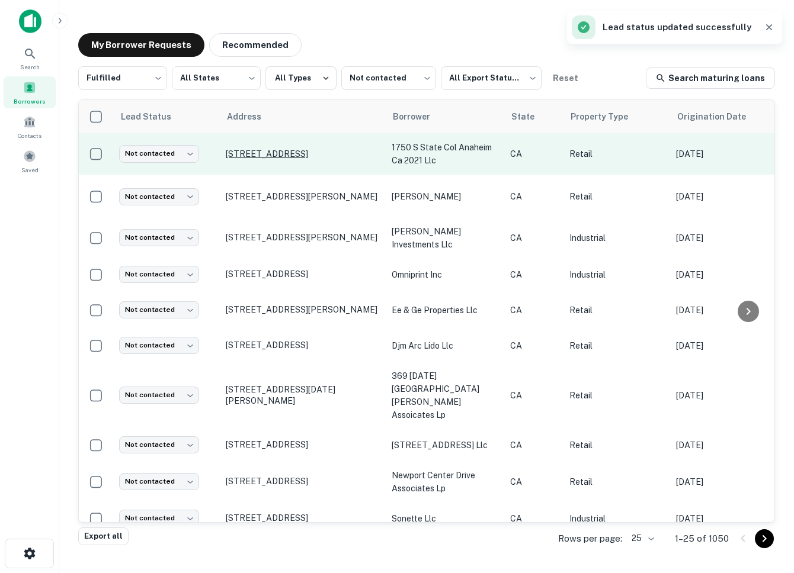
click at [272, 153] on p "[STREET_ADDRESS]" at bounding box center [303, 154] width 154 height 11
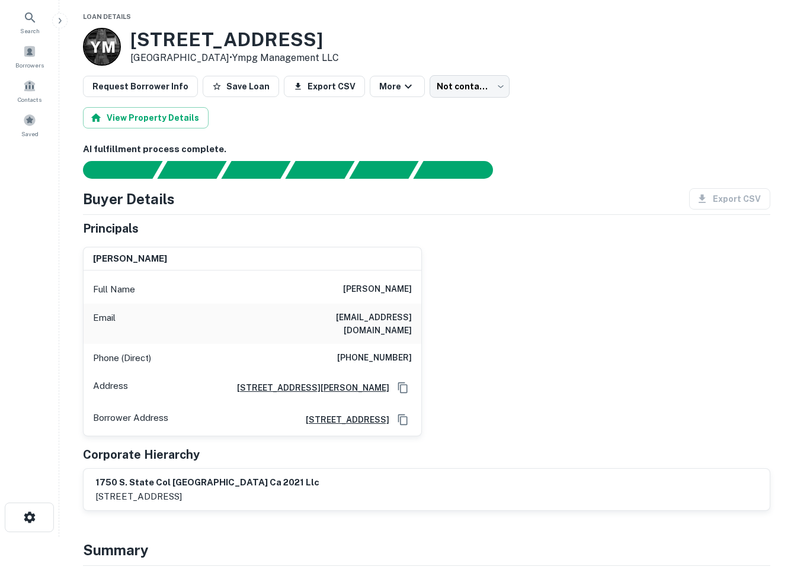
scroll to position [42, 0]
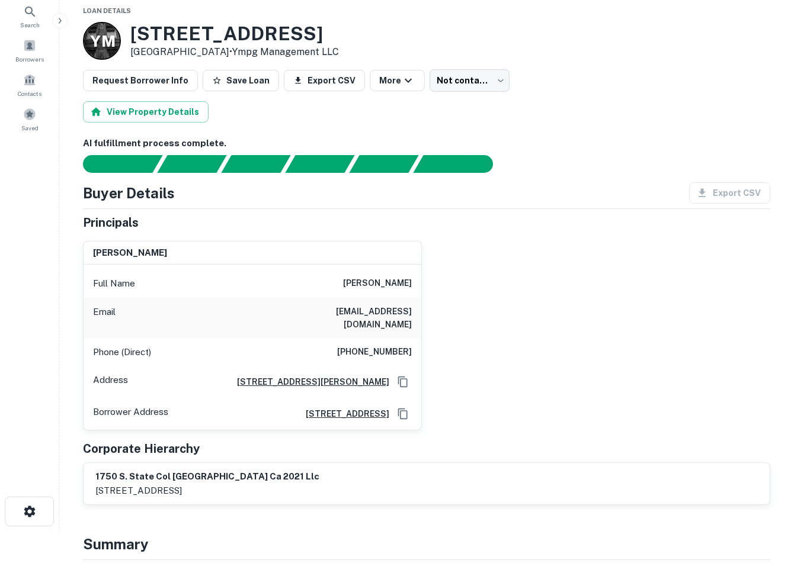
click at [352, 345] on h6 "[PHONE_NUMBER]" at bounding box center [374, 352] width 75 height 14
drag, startPoint x: 346, startPoint y: 341, endPoint x: 448, endPoint y: 339, distance: 101.3
click at [448, 339] on div "[PERSON_NAME] Full Name [PERSON_NAME] Email [EMAIL_ADDRESS][DOMAIN_NAME] Phone …" at bounding box center [421, 332] width 696 height 200
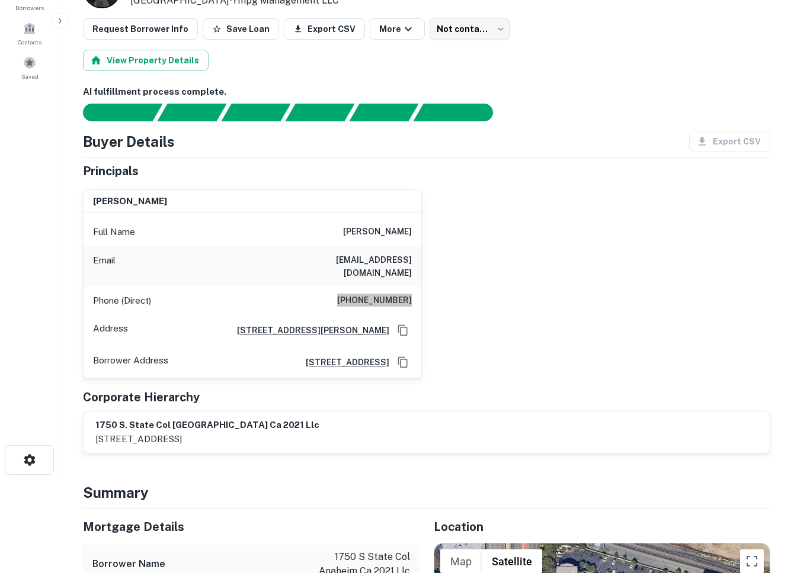
scroll to position [0, 0]
